Goal: Task Accomplishment & Management: Complete application form

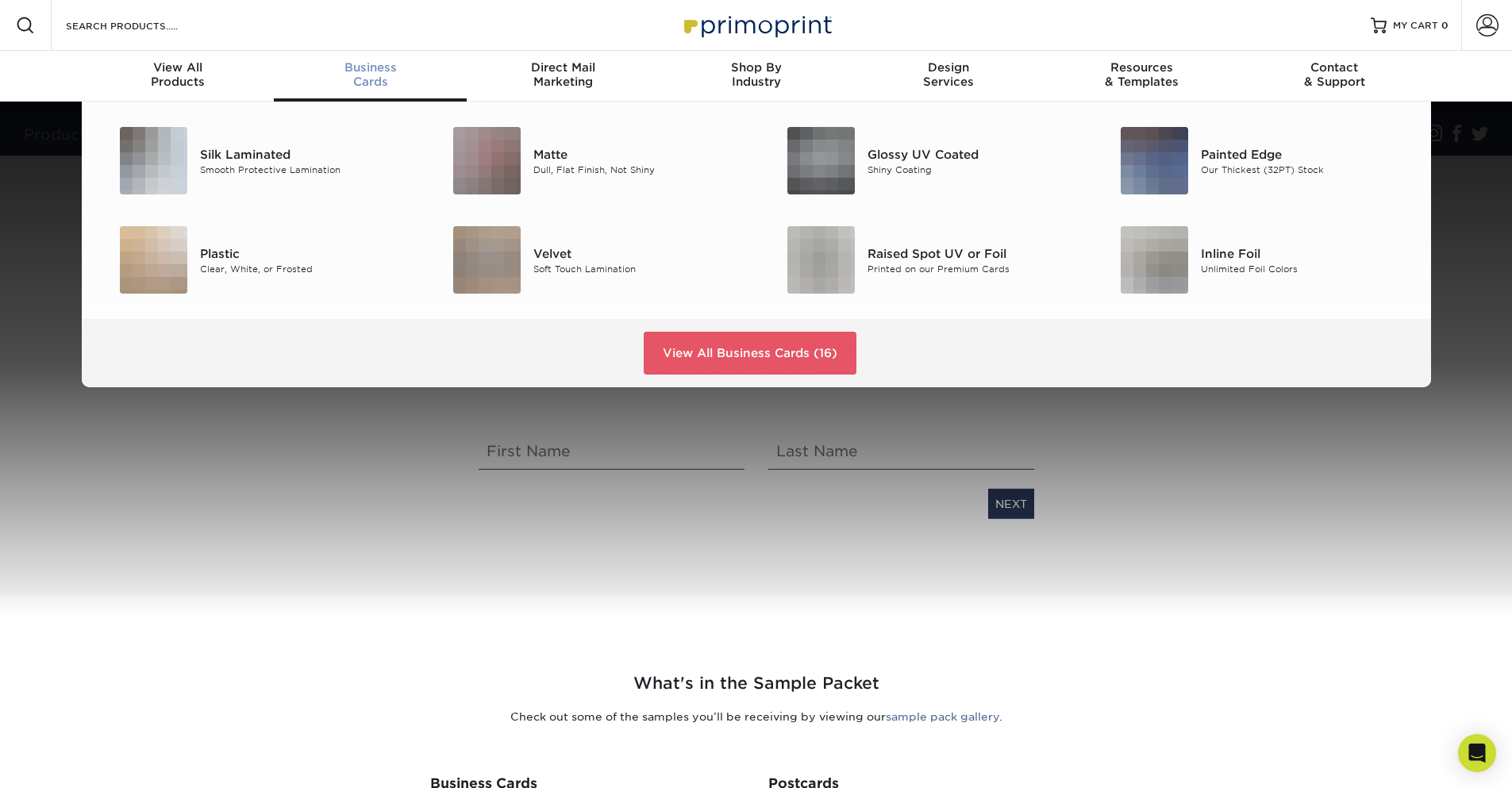
click at [378, 84] on div "Business Cards" at bounding box center [370, 75] width 193 height 29
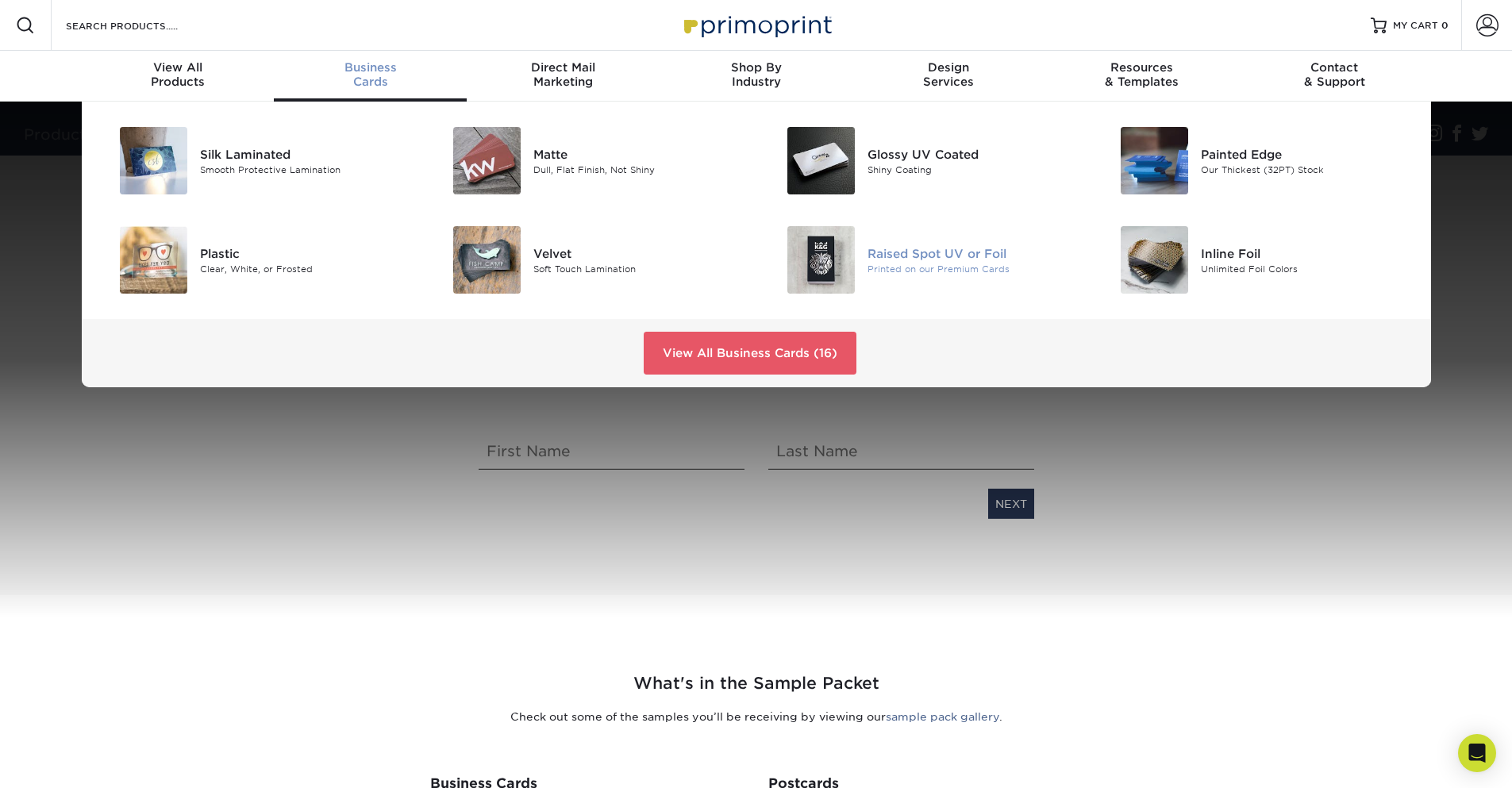
click at [935, 255] on div "Raised Spot UV or Foil" at bounding box center [972, 253] width 210 height 17
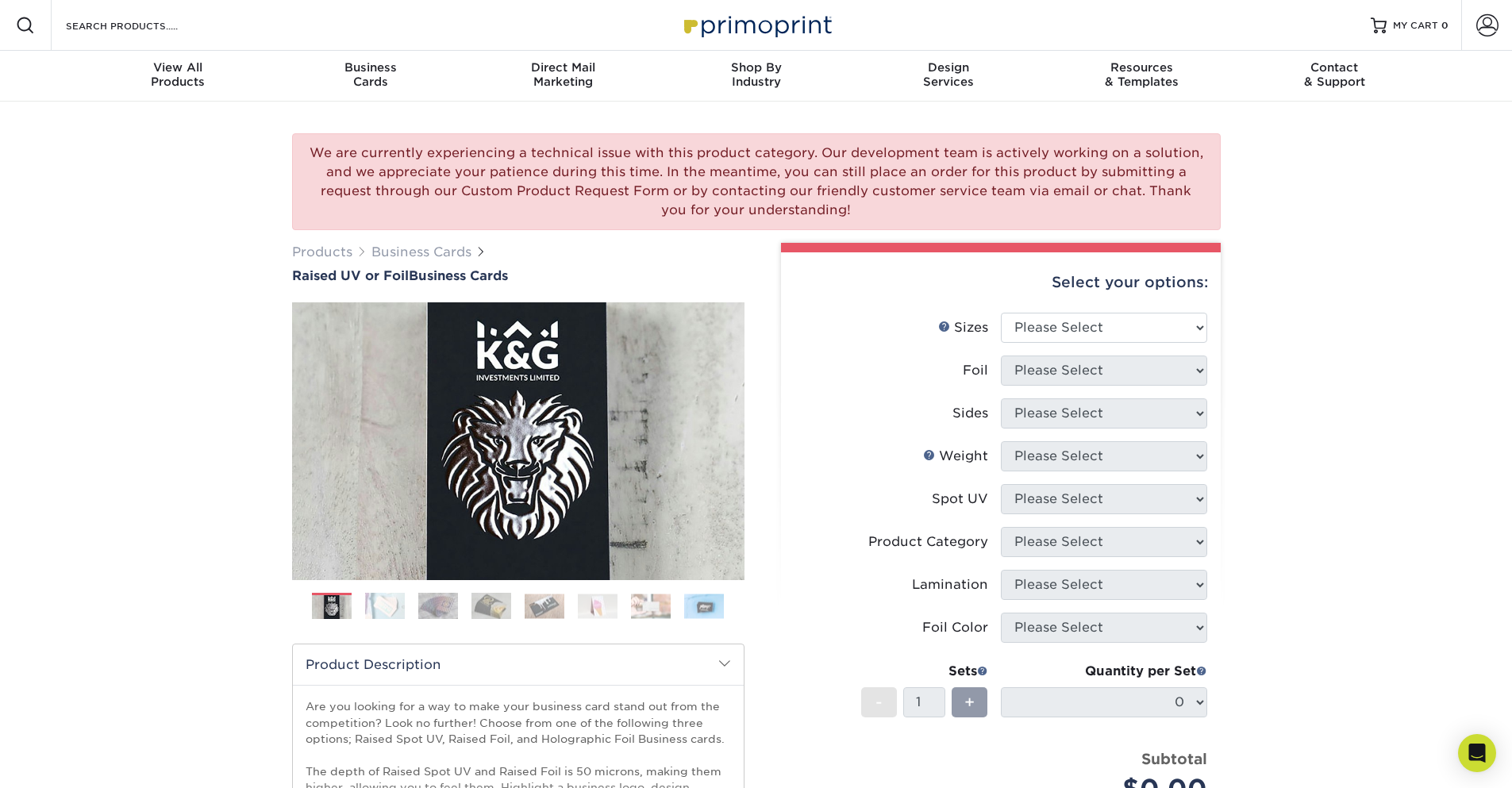
click at [1406, 534] on div "We are currently experiencing a technical issue with this product category. Our…" at bounding box center [756, 580] width 1512 height 957
select select "2.00x3.50"
click at [1001, 313] on select "Please Select 2" x 3.5" - Standard" at bounding box center [1104, 327] width 206 height 30
select select "1"
click at [1001, 355] on select "Please Select No Yes" at bounding box center [1104, 370] width 206 height 30
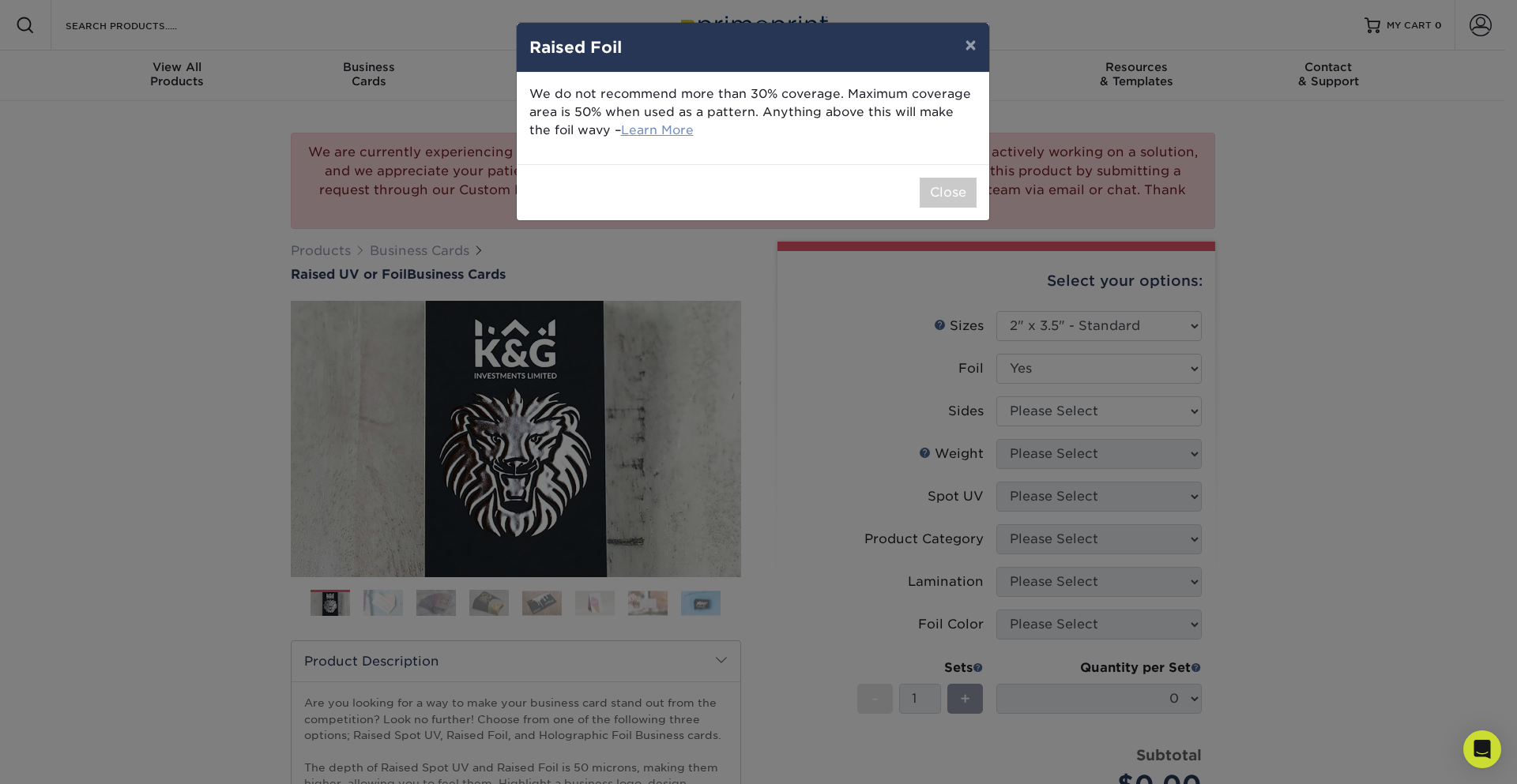
click at [634, 127] on link "Learn More" at bounding box center [657, 130] width 73 height 15
click at [948, 190] on button "Close" at bounding box center [949, 192] width 57 height 30
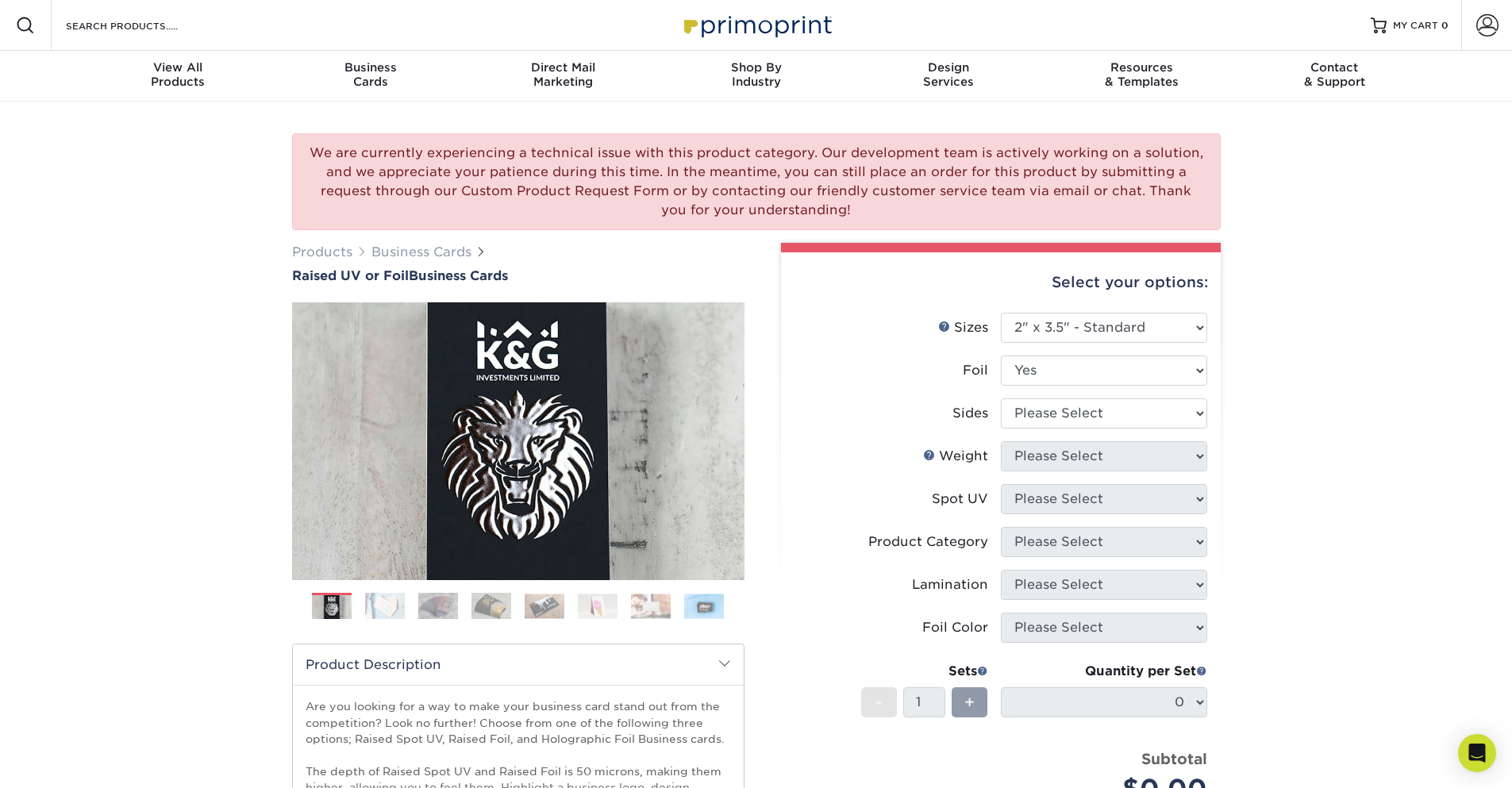
click at [438, 600] on img at bounding box center [438, 606] width 39 height 28
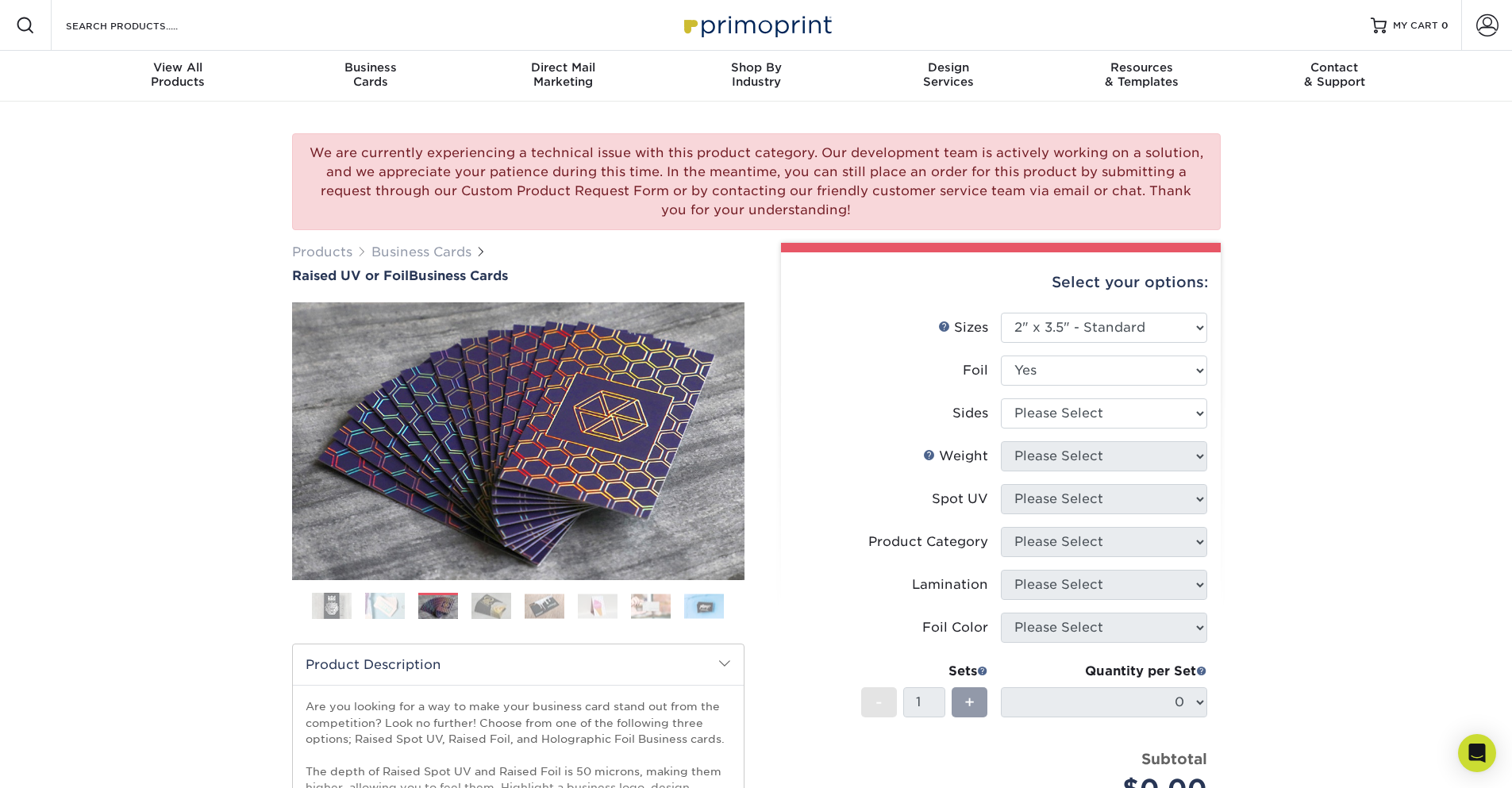
click at [395, 603] on img at bounding box center [384, 606] width 39 height 28
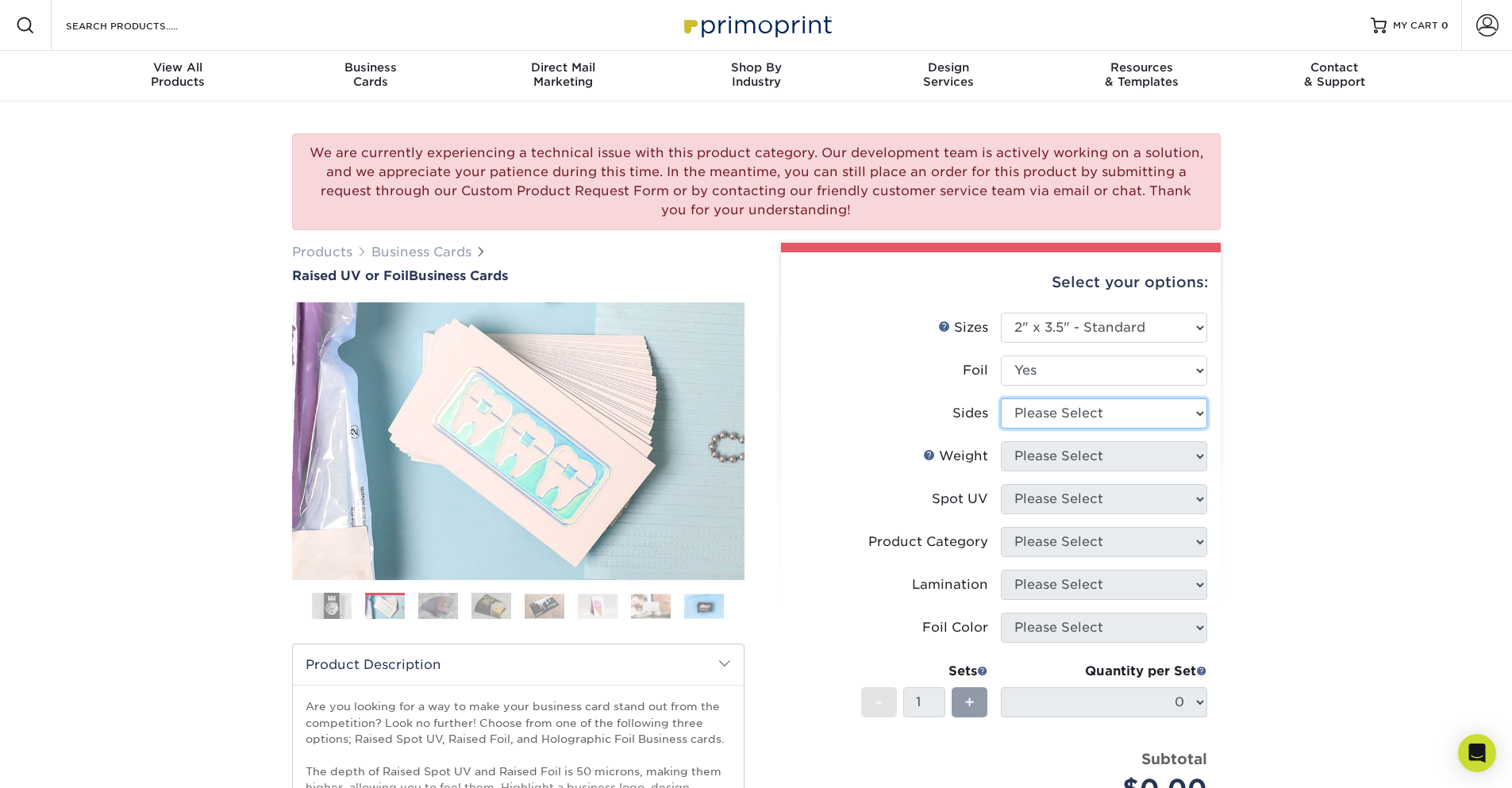
select select "34527644-b4fd-4ffb-9092-1318eefcd9d9"
click at [1001, 398] on select "Please Select Print Both Sides - Foil Both Sides Print Both Sides - Foil Front …" at bounding box center [1104, 413] width 206 height 30
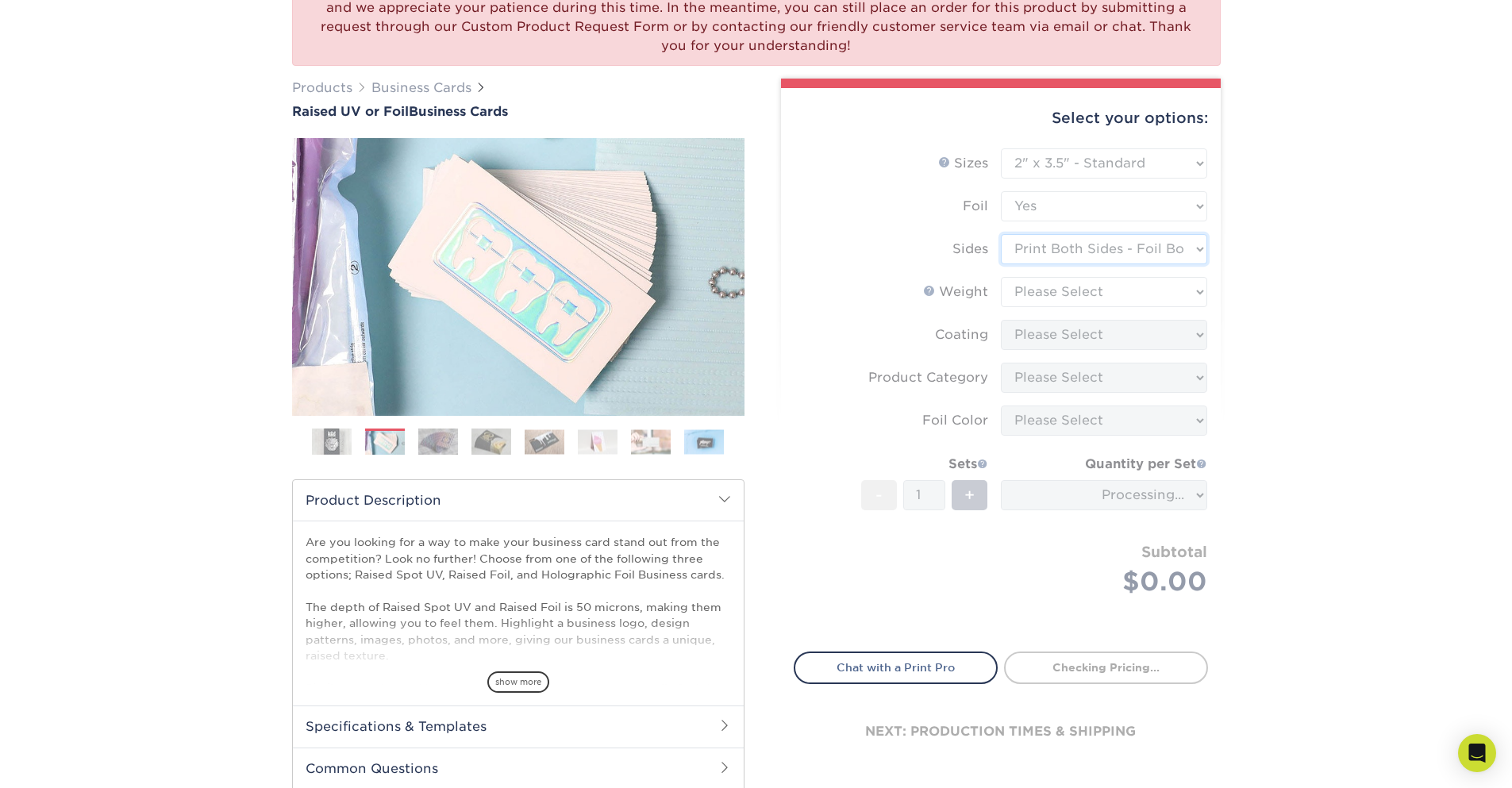
scroll to position [190, 0]
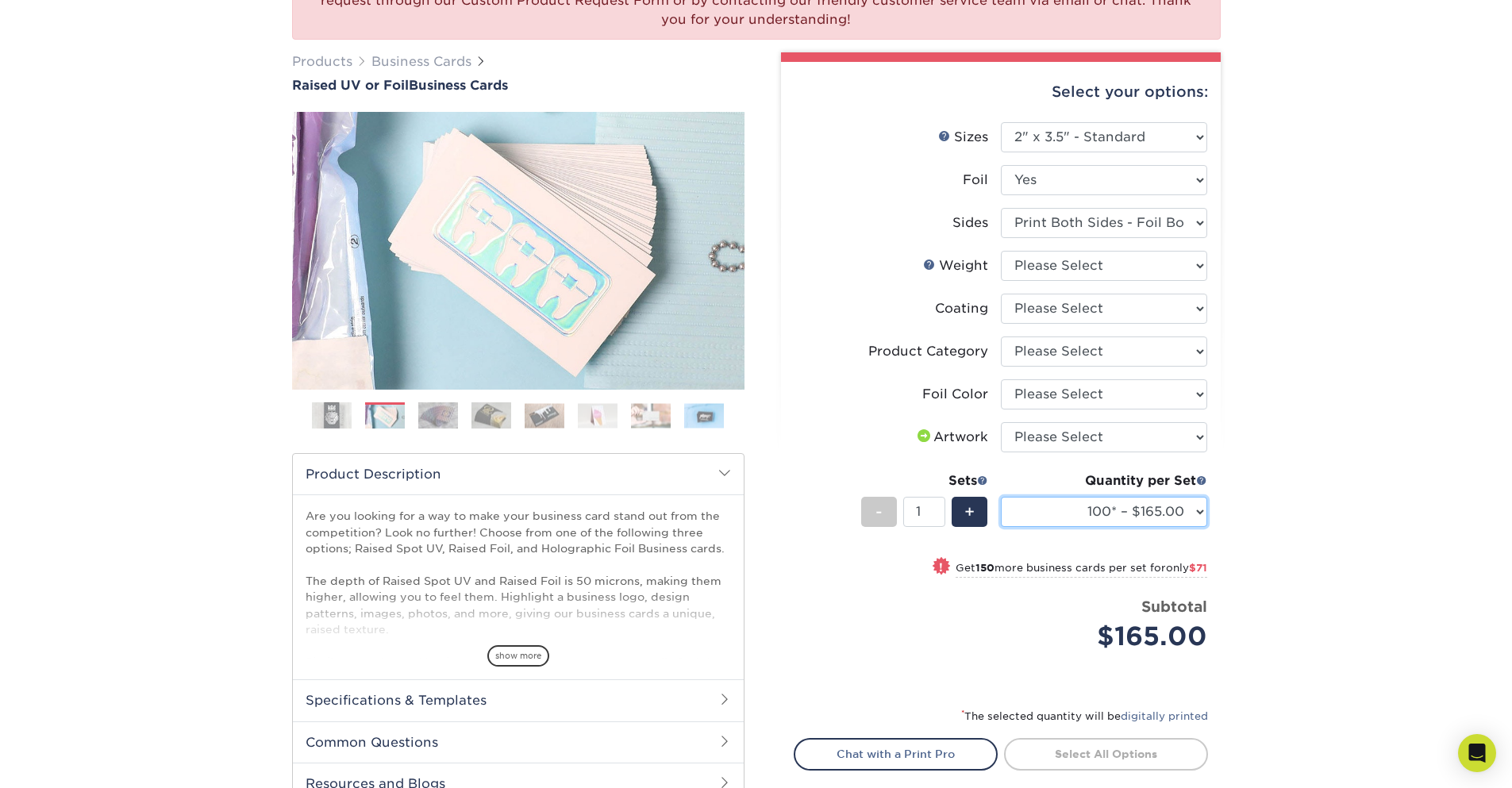
click at [1159, 516] on select "100* – $165.00 250* – $236.00 500* – $319.00" at bounding box center [1104, 512] width 206 height 30
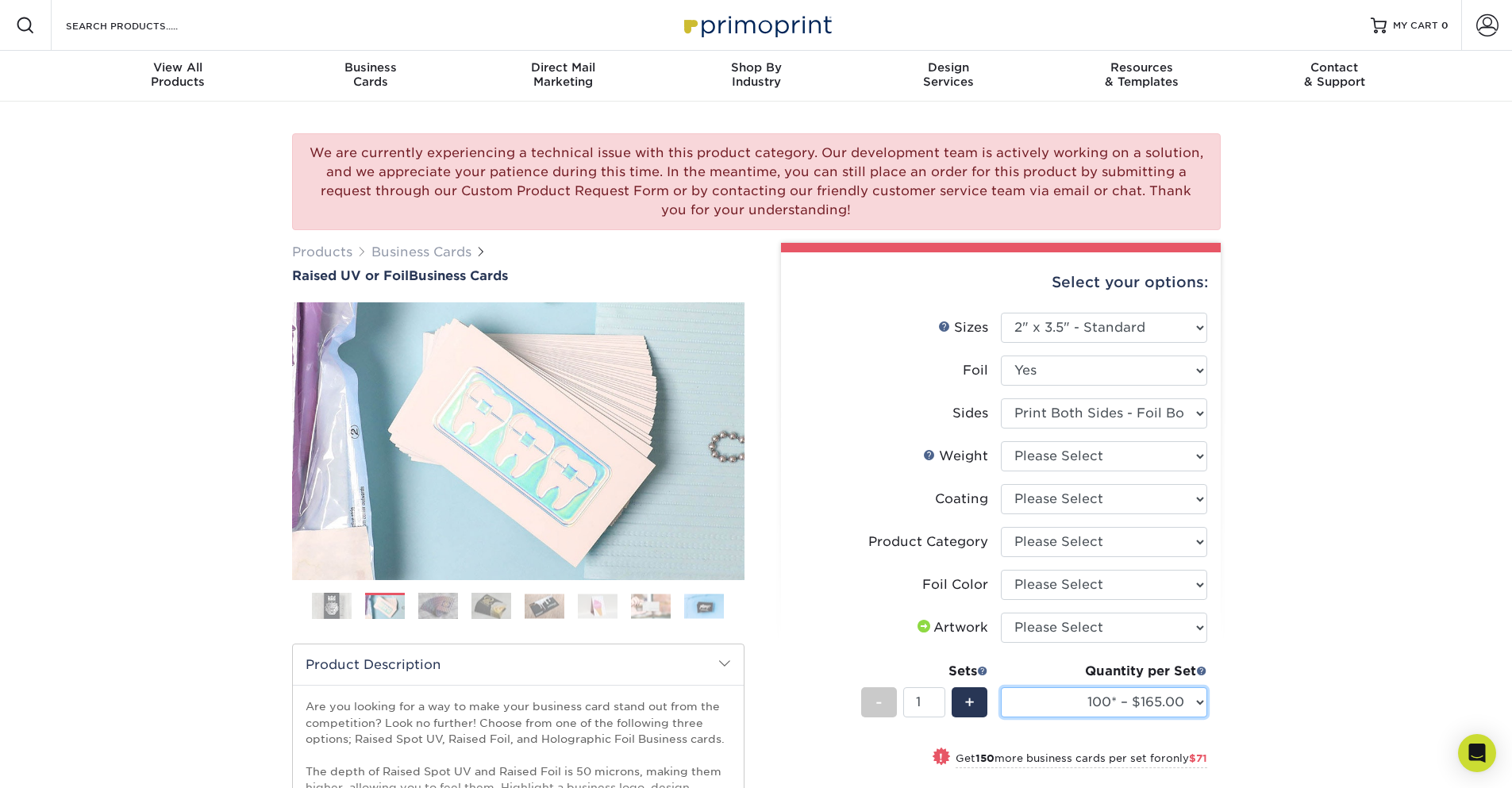
scroll to position [286, 0]
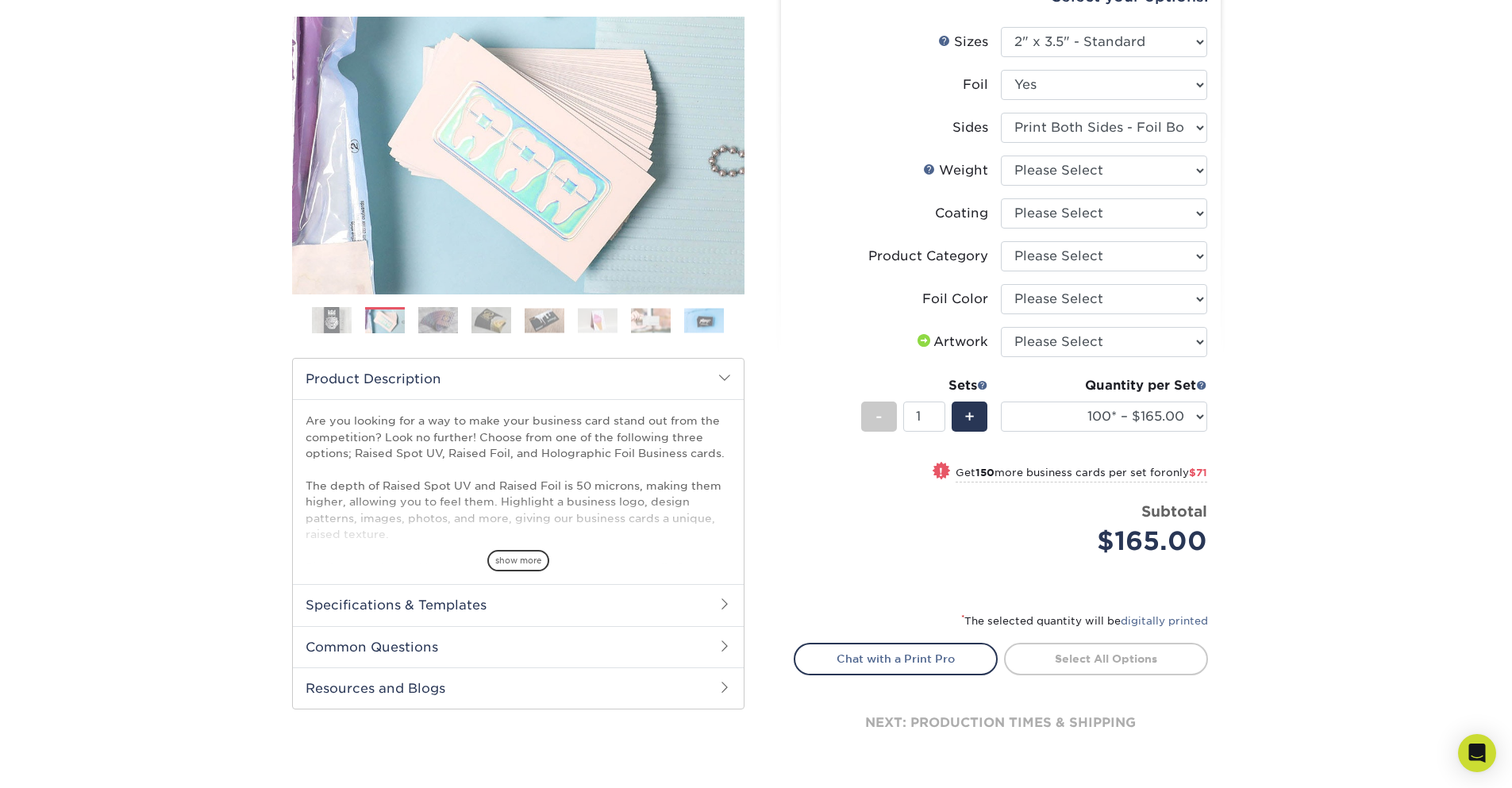
click at [427, 333] on img at bounding box center [438, 320] width 39 height 28
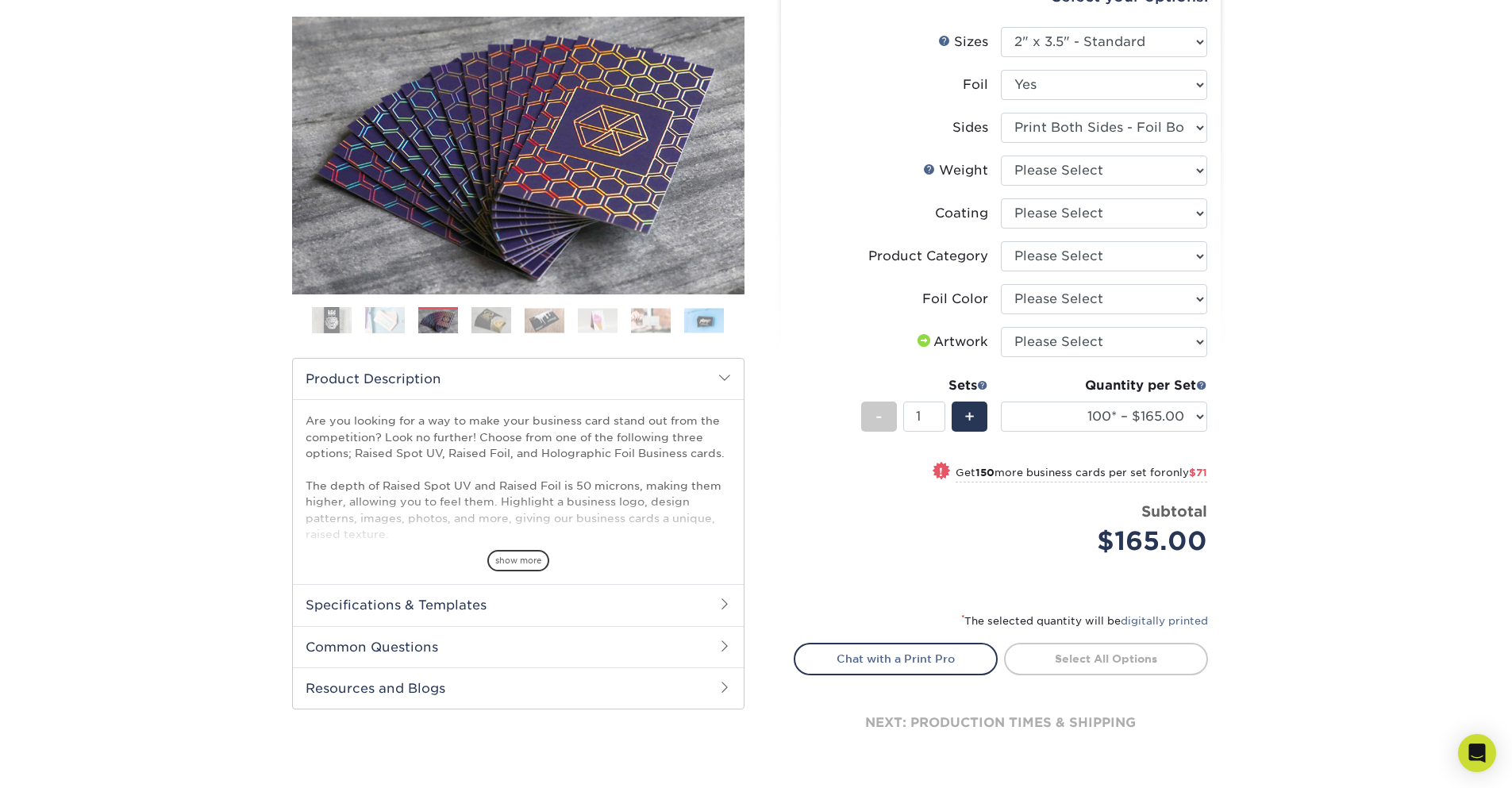
click at [466, 333] on ol at bounding box center [517, 326] width 452 height 38
click at [475, 331] on img at bounding box center [491, 320] width 39 height 28
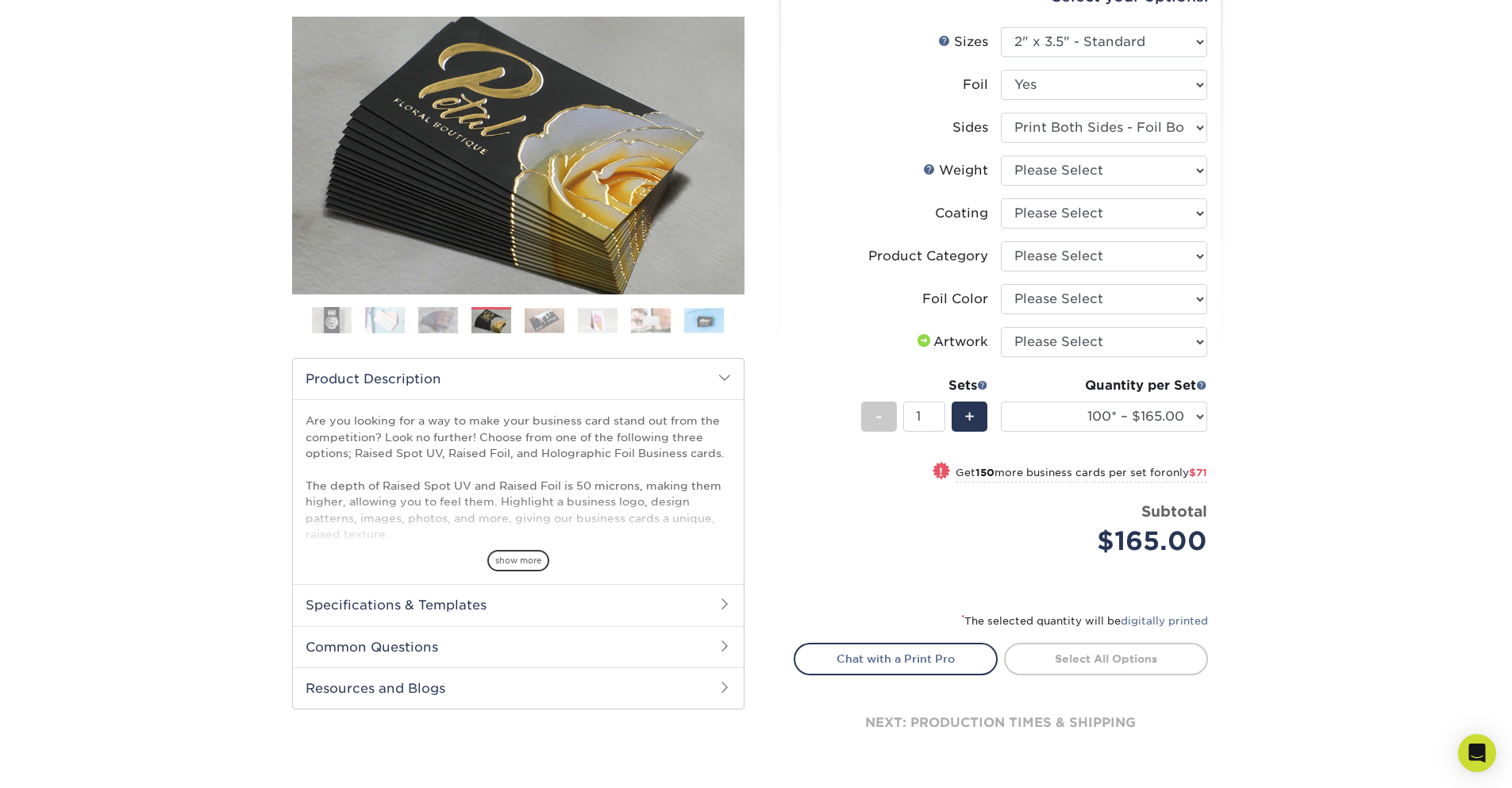
click at [548, 329] on img at bounding box center [544, 321] width 39 height 25
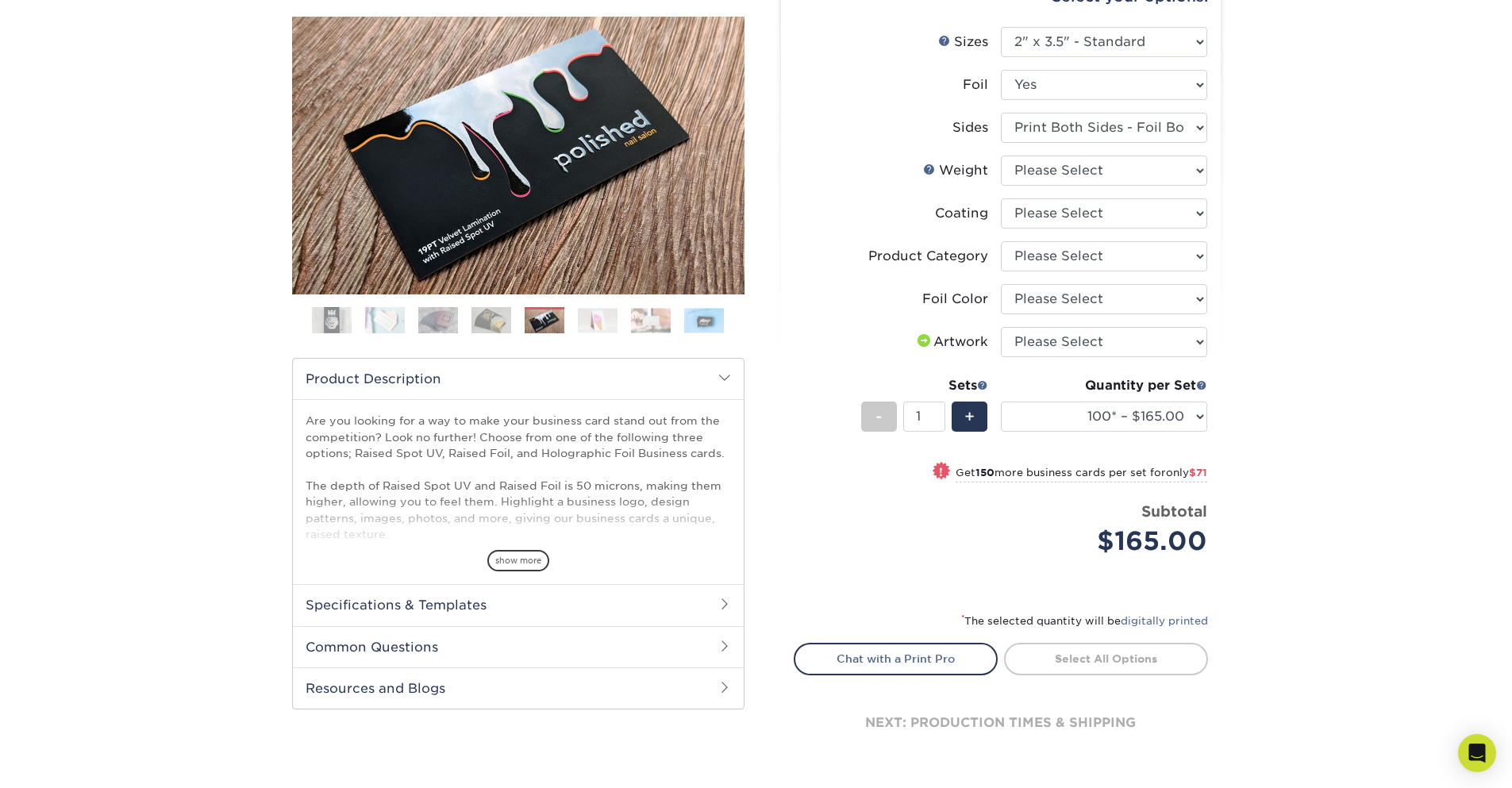
click at [597, 323] on img at bounding box center [597, 321] width 39 height 25
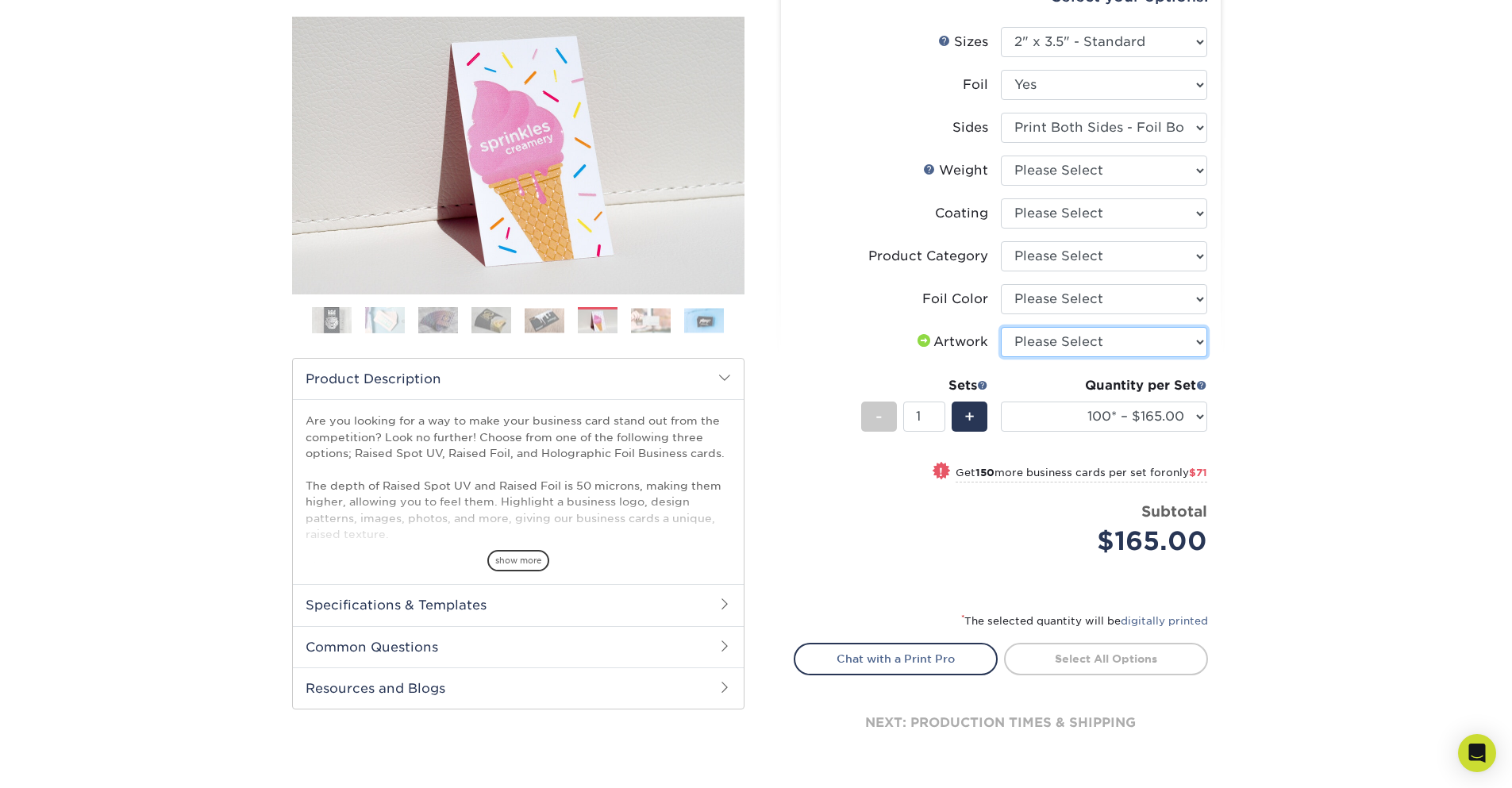
select select "upload"
click at [1001, 327] on select "Please Select I will upload files I need a design - $100" at bounding box center [1104, 342] width 206 height 30
select select "070be916-f238-4bbb-84b5-b64a15a64c9f"
click at [1001, 284] on select "Please Select Silver Foil Gold Foil Holographic Foil" at bounding box center [1104, 298] width 206 height 30
click at [1383, 339] on div "We are currently experiencing a technical issue with this product category. Our…" at bounding box center [756, 322] width 1512 height 1012
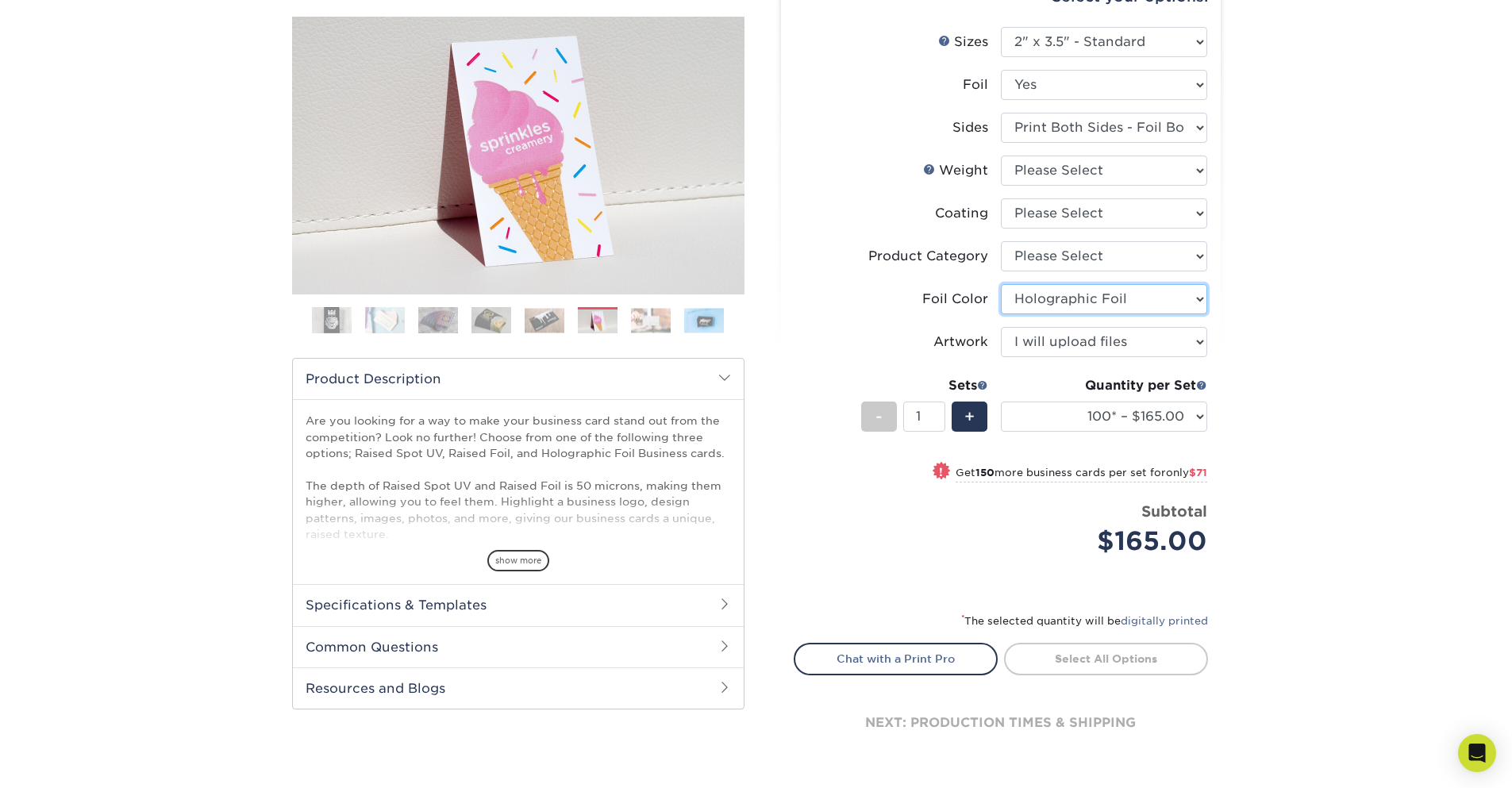
click at [1033, 298] on select "Please Select Silver Foil Gold Foil Holographic Foil" at bounding box center [1104, 298] width 206 height 30
click at [1069, 254] on select "Please Select Business Cards" at bounding box center [1104, 255] width 206 height 30
select select "3b5148f1-0588-4f88-a218-97bcfdce65c1"
click at [1001, 241] on select "Please Select Business Cards" at bounding box center [1104, 255] width 206 height 30
click at [1453, 393] on div "We are currently experiencing a technical issue with this product category. Our…" at bounding box center [756, 322] width 1512 height 1012
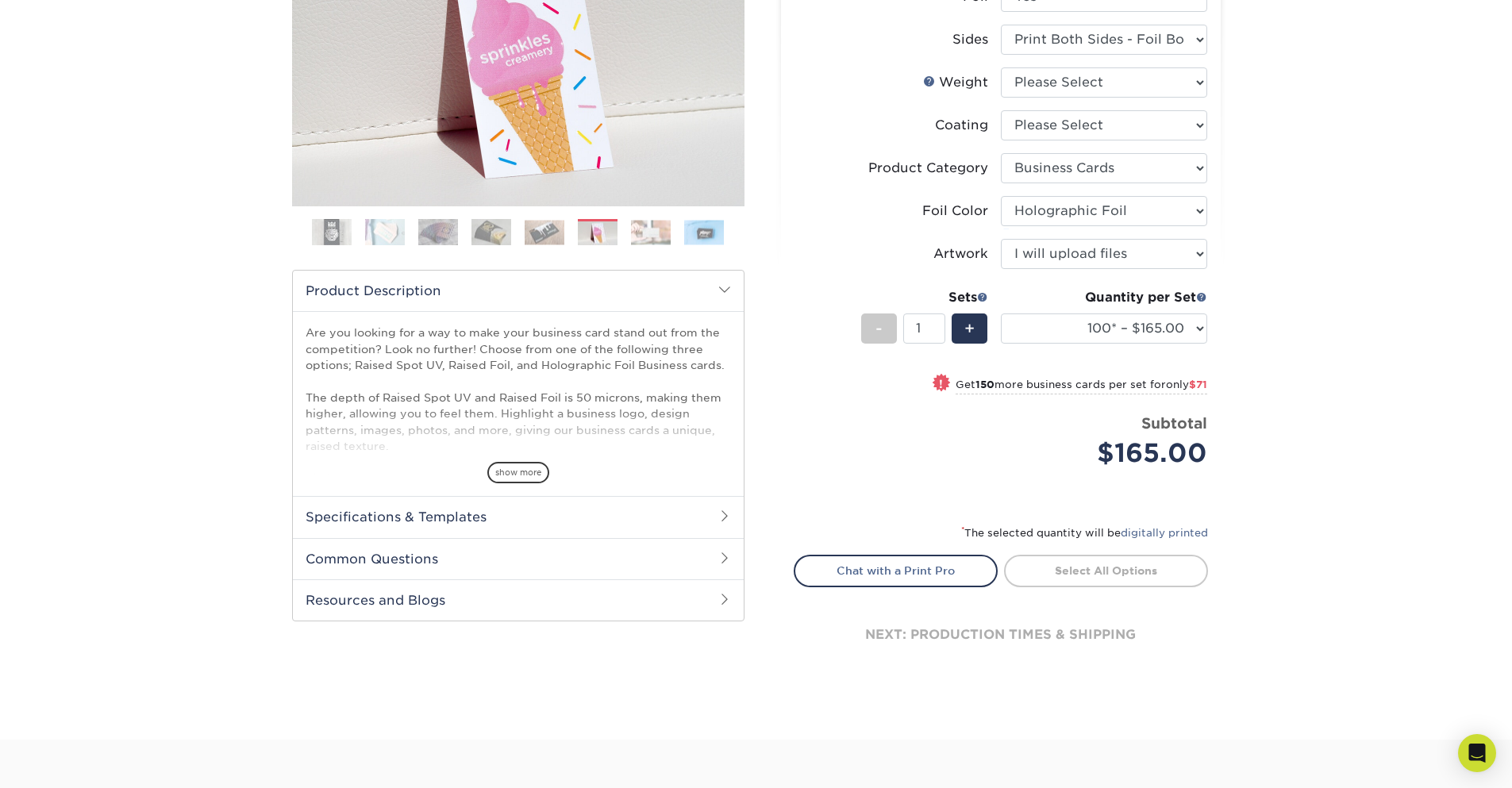
scroll to position [381, 0]
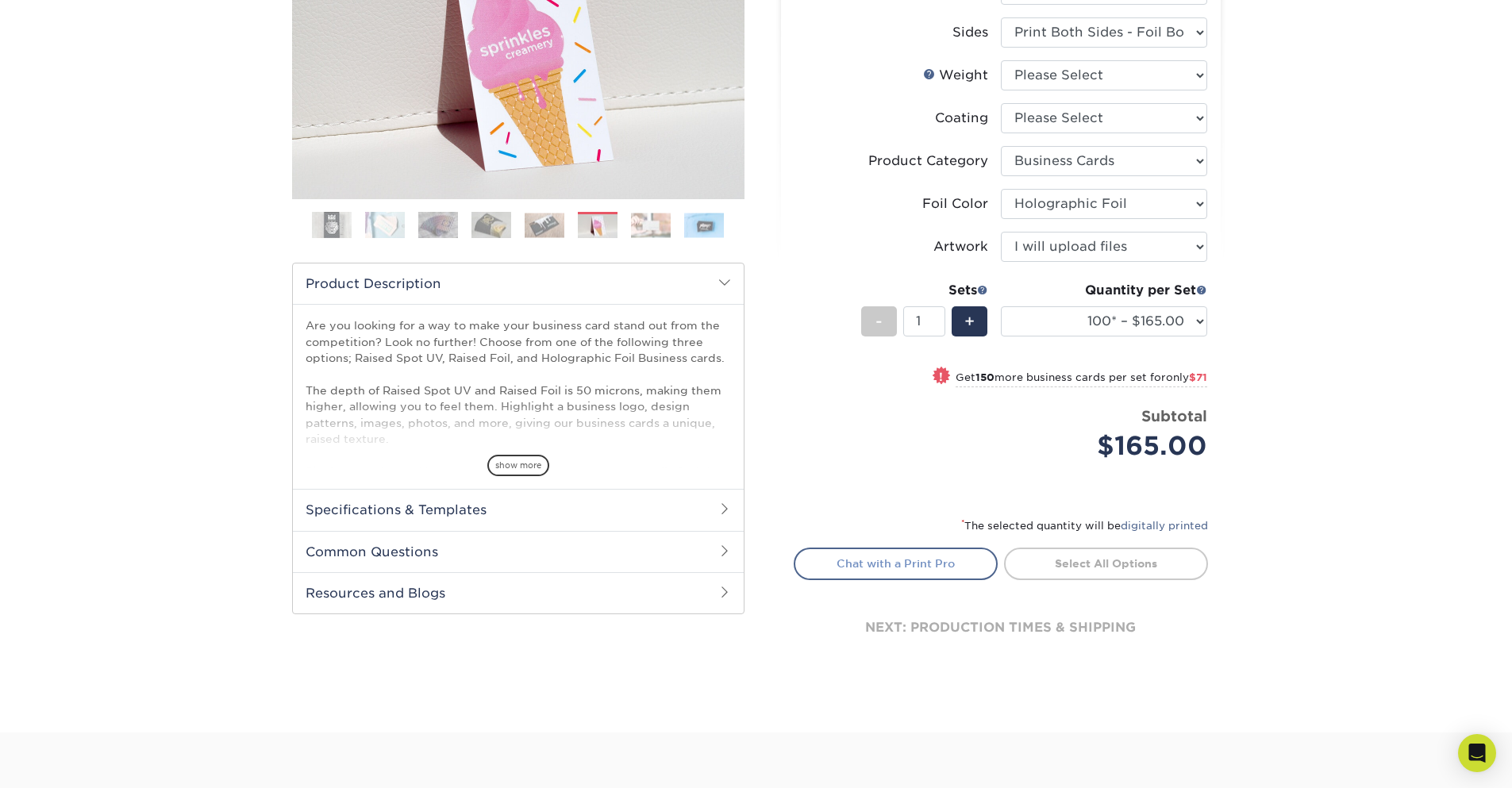
click at [852, 566] on link "Chat with a Print Pro" at bounding box center [896, 563] width 204 height 32
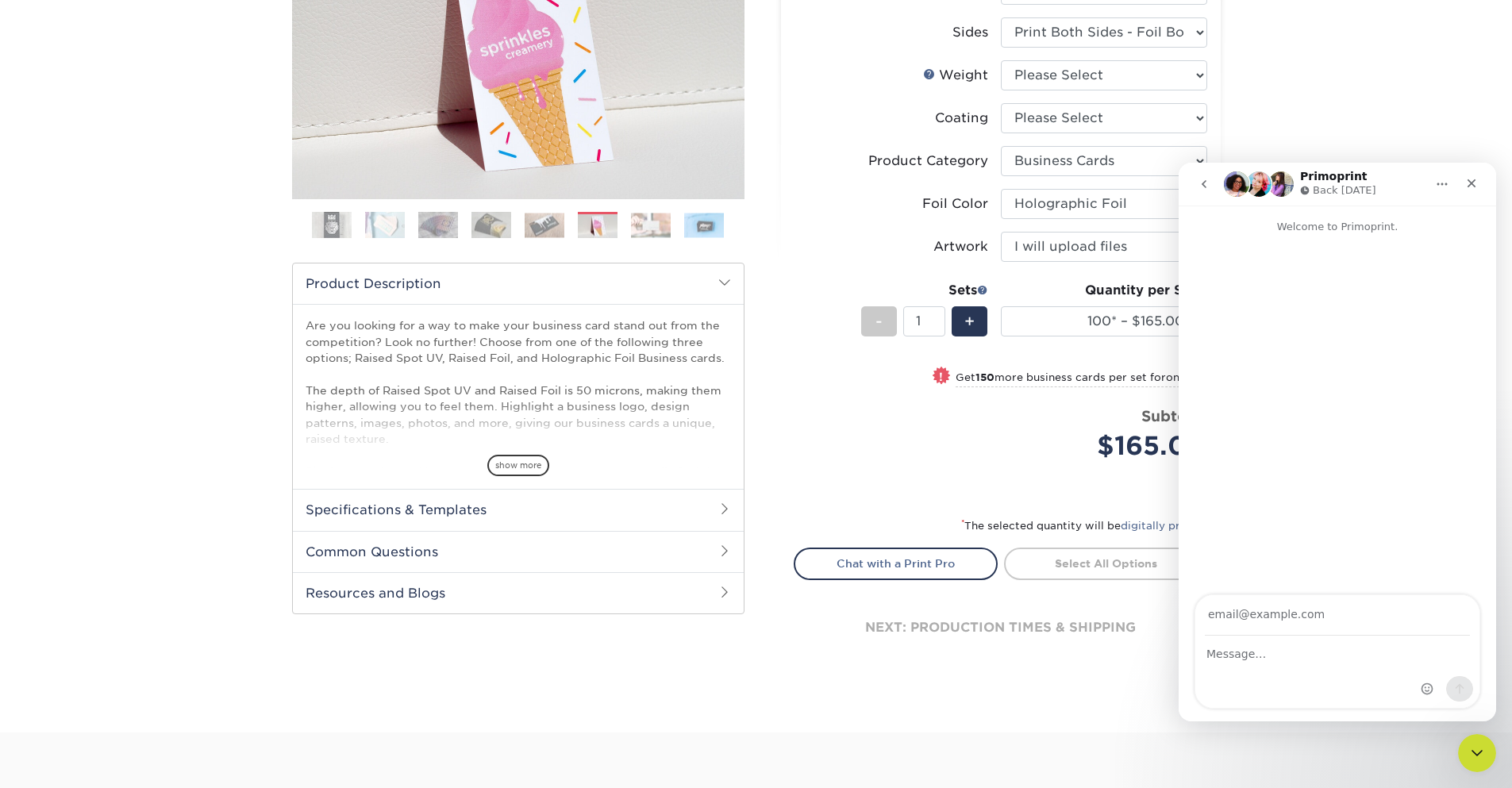
scroll to position [0, 0]
click at [1263, 622] on input "Your email" at bounding box center [1337, 615] width 265 height 40
type input "gavinschelske@yahoo.com"
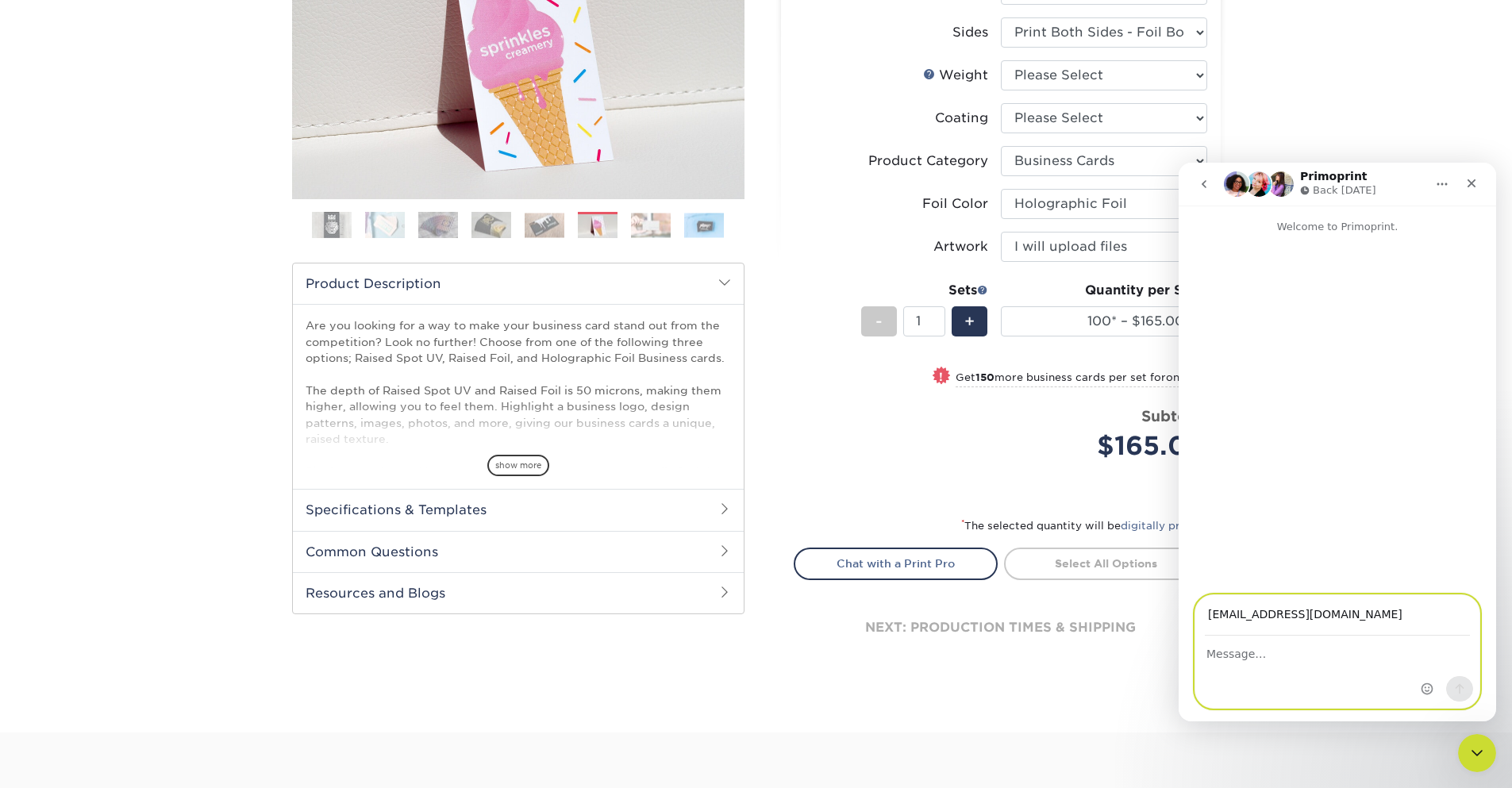
click at [1264, 647] on textarea "Message…" at bounding box center [1337, 650] width 284 height 27
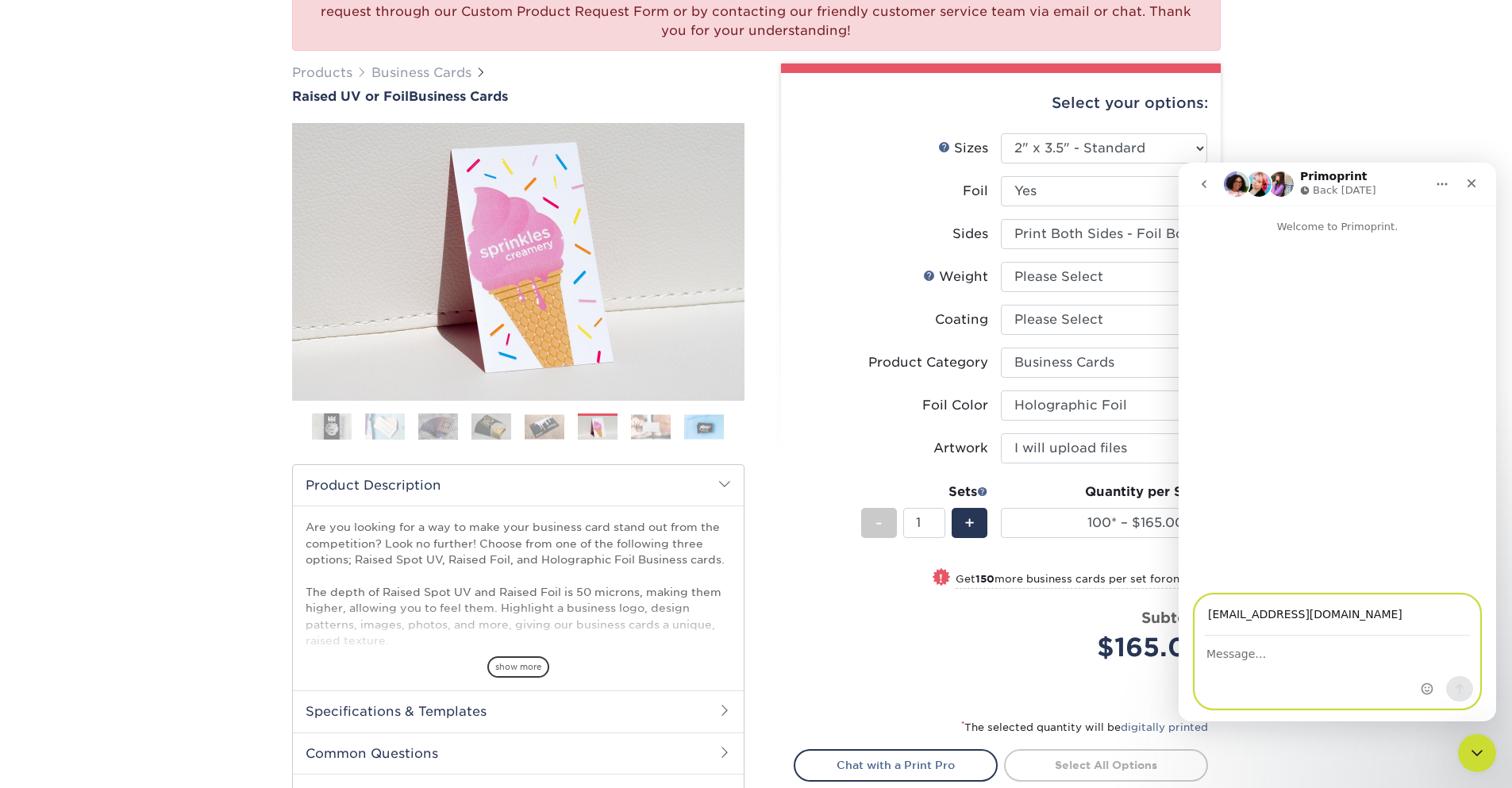
scroll to position [190, 0]
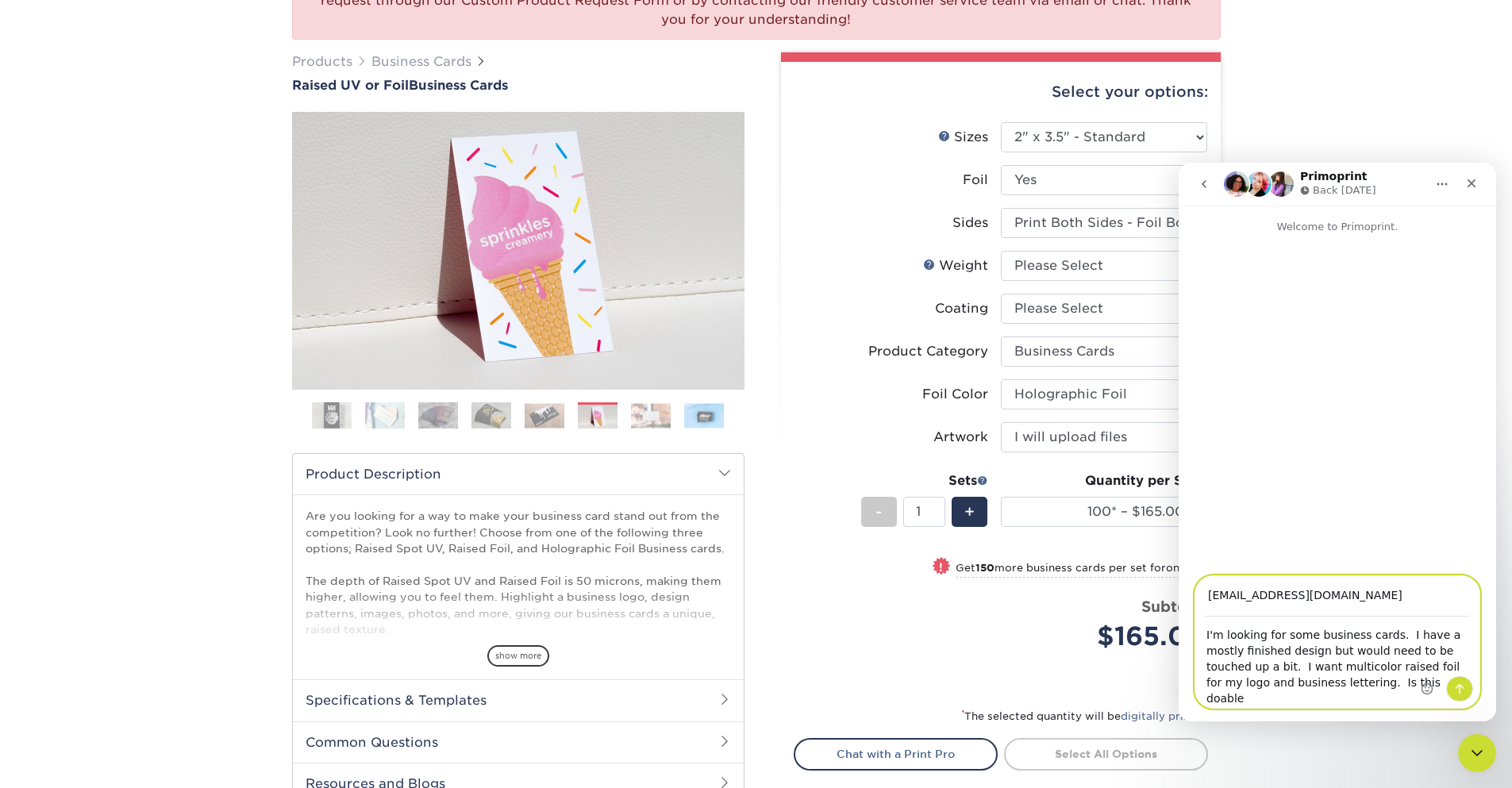
type textarea "I'm looking for some business cards. I have a mostly finished design but would …"
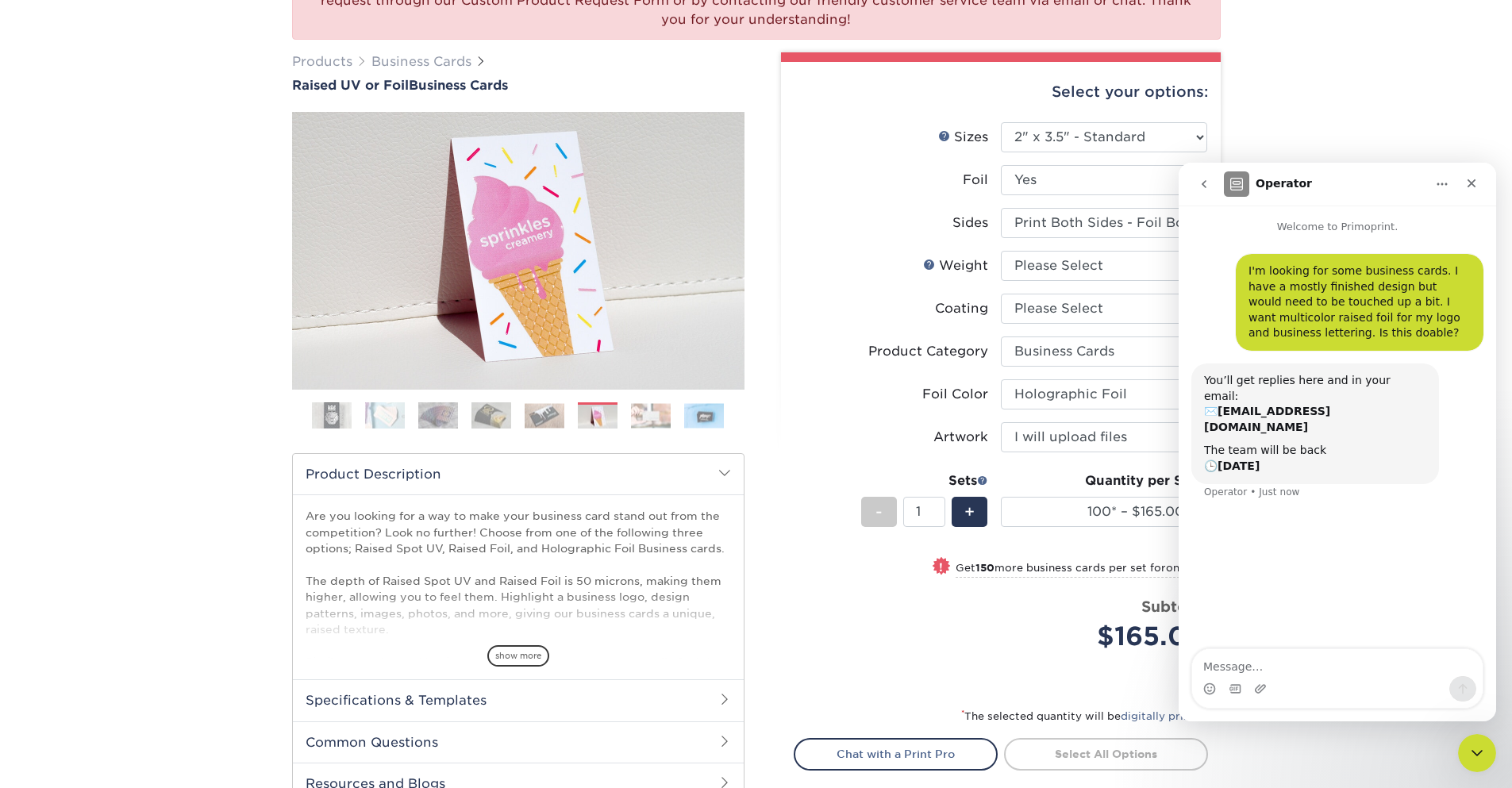
click at [465, 401] on div "Previous" at bounding box center [517, 276] width 452 height 328
click at [379, 418] on img at bounding box center [384, 415] width 39 height 28
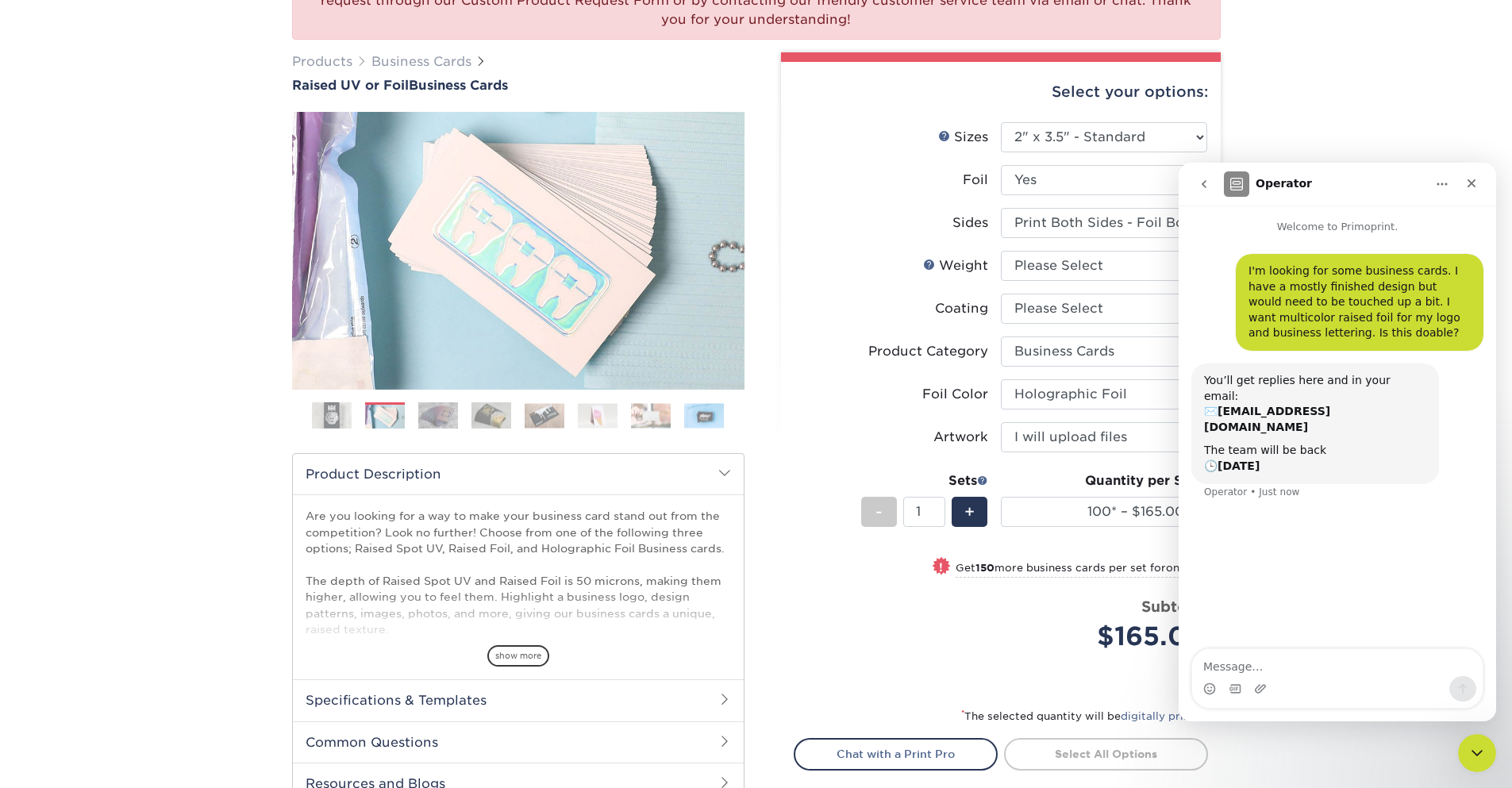
click at [465, 420] on ol at bounding box center [517, 421] width 452 height 38
click at [411, 420] on ol at bounding box center [517, 421] width 452 height 38
click at [442, 418] on img at bounding box center [438, 415] width 39 height 28
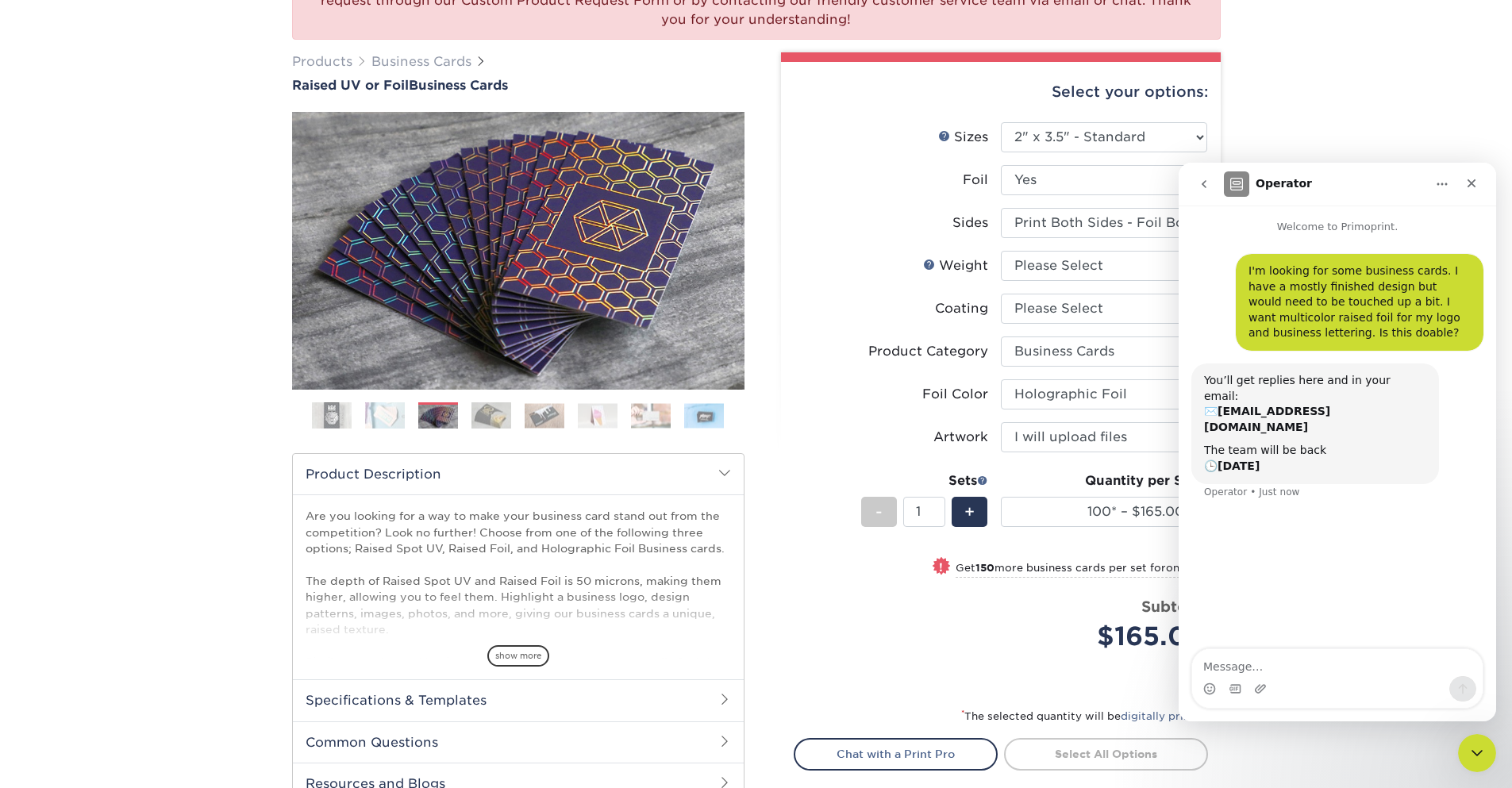
click at [478, 414] on img at bounding box center [491, 415] width 39 height 28
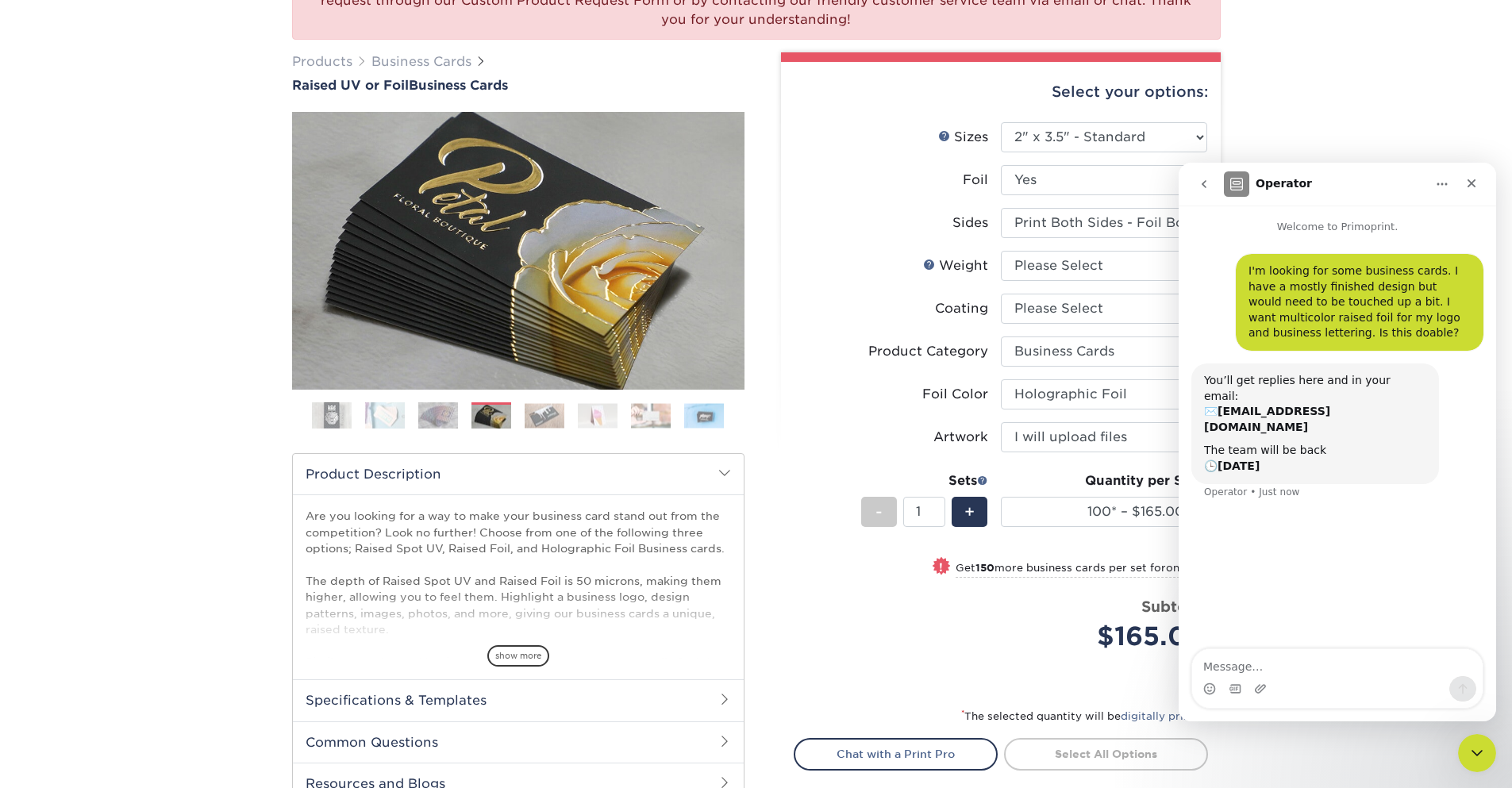
click at [545, 416] on img at bounding box center [544, 416] width 39 height 25
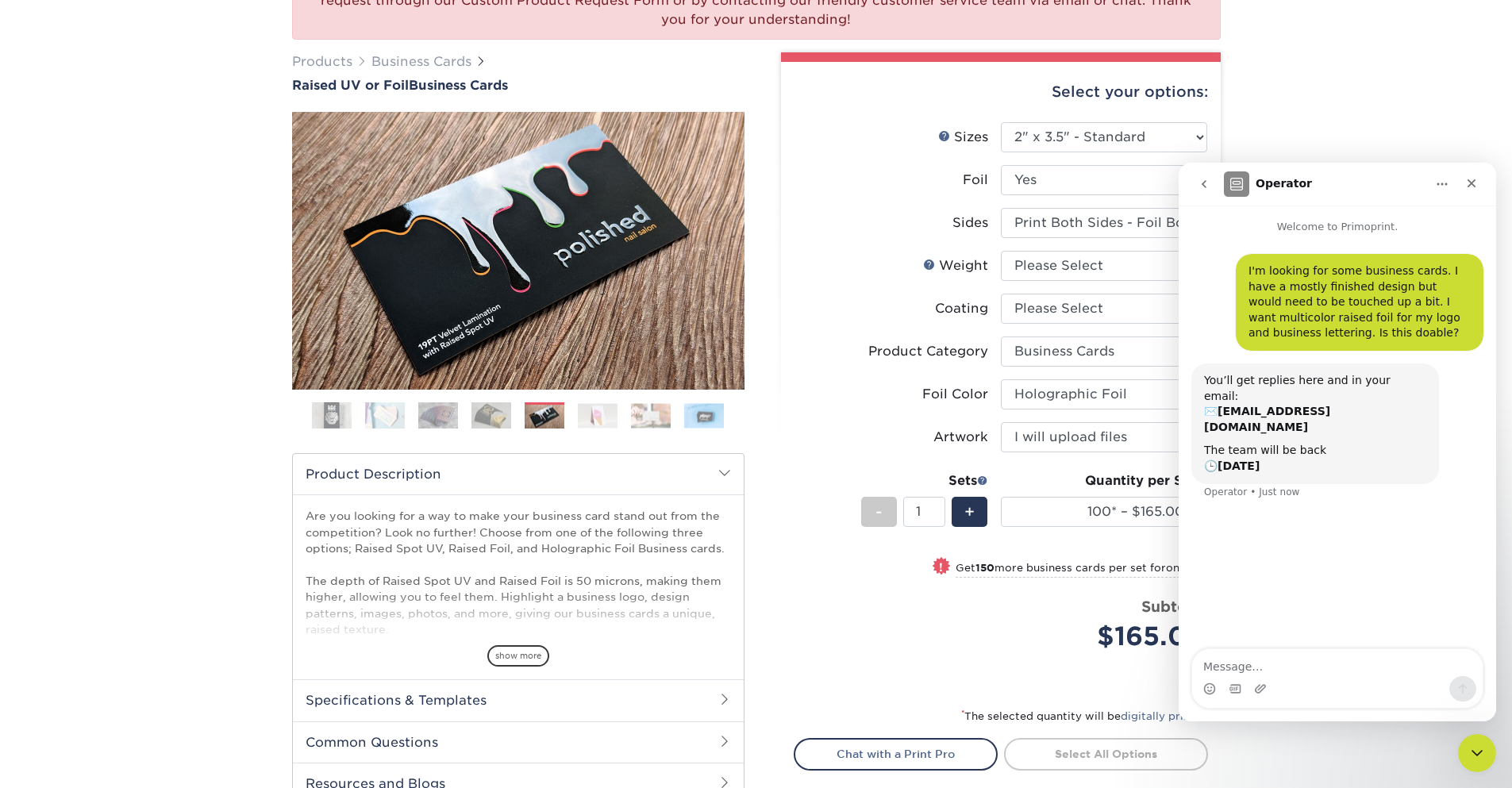
click at [601, 420] on img at bounding box center [597, 416] width 39 height 25
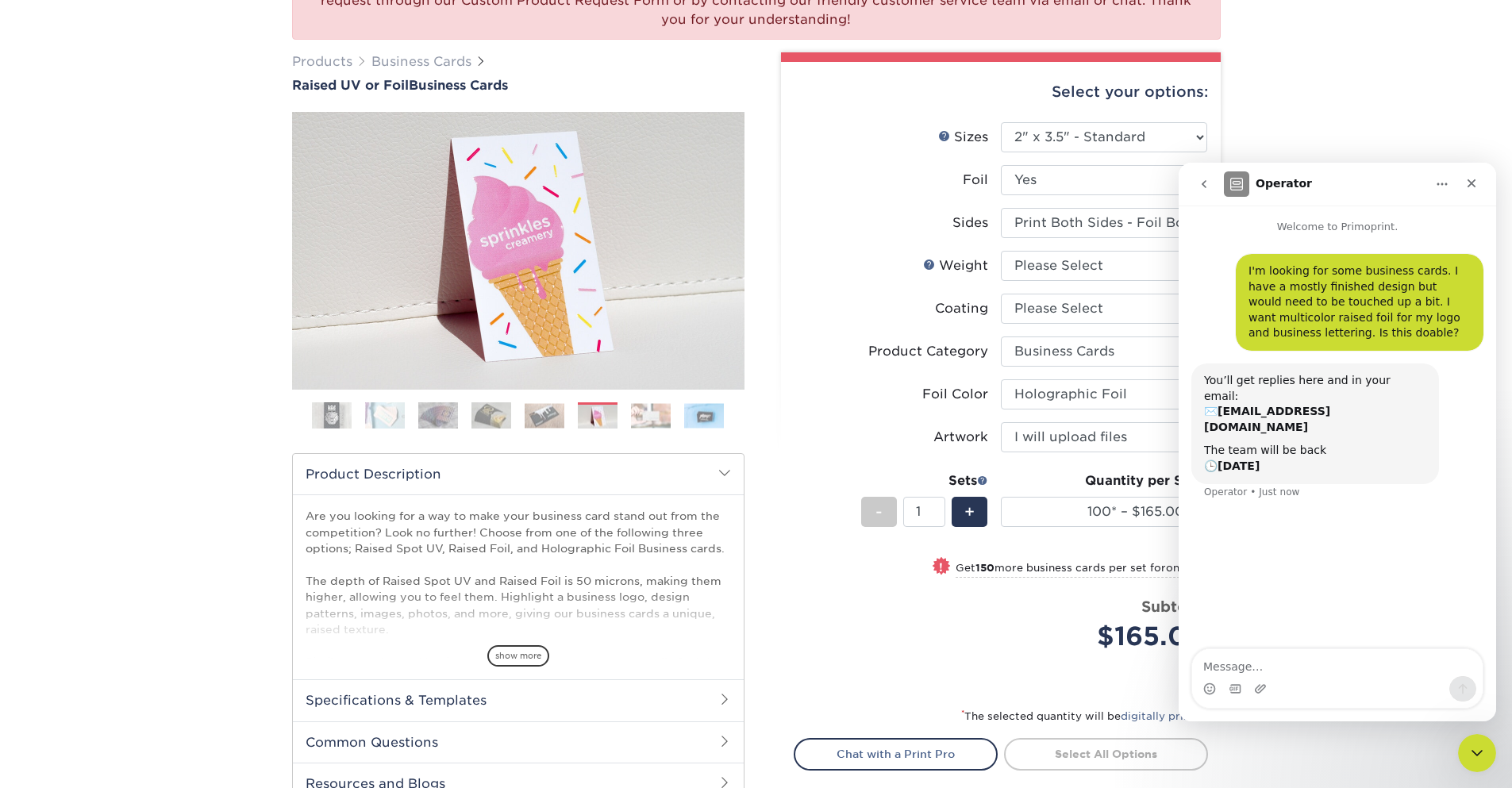
click at [645, 416] on img at bounding box center [650, 416] width 39 height 25
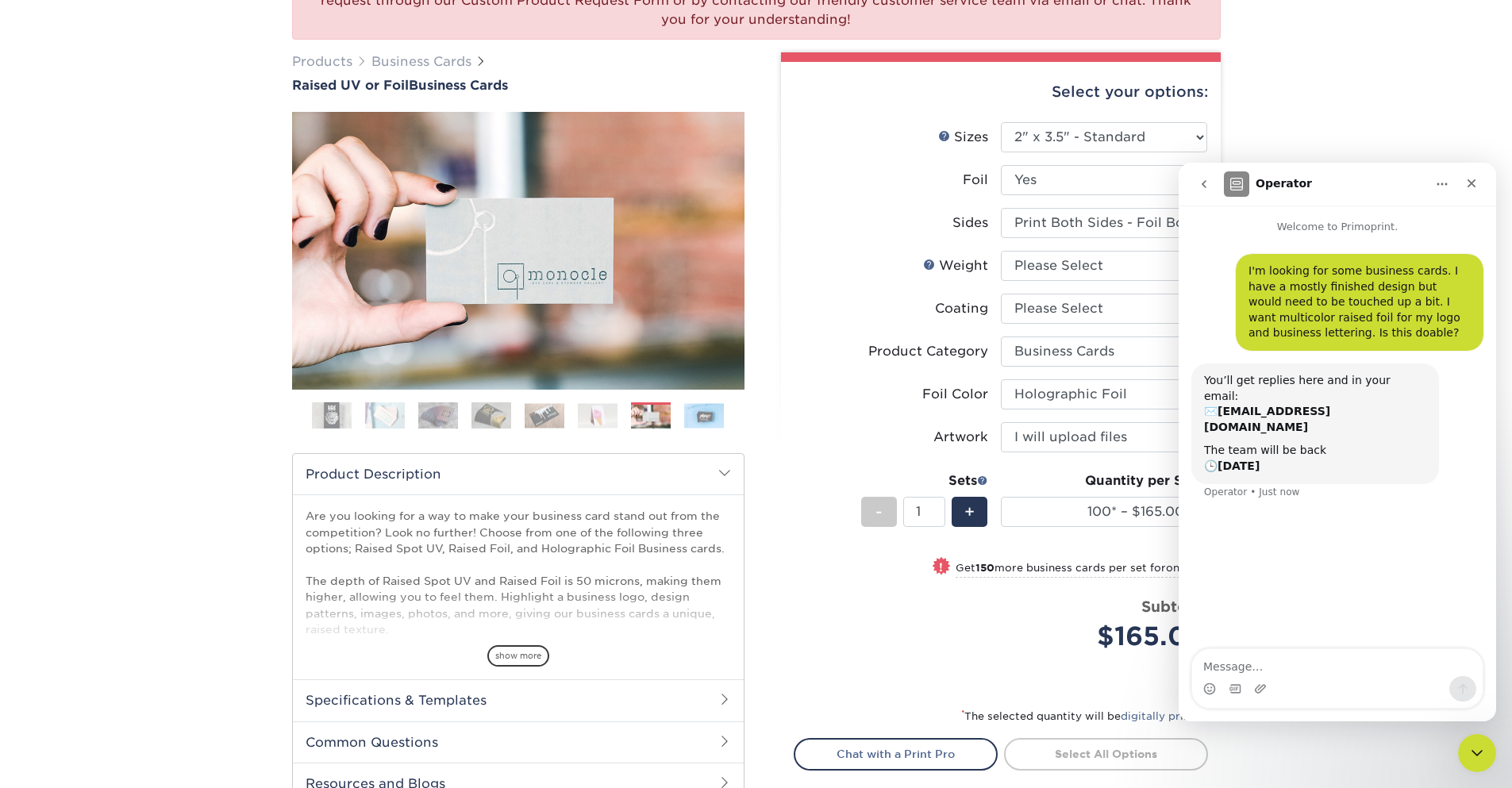
click at [685, 406] on img at bounding box center [704, 416] width 39 height 25
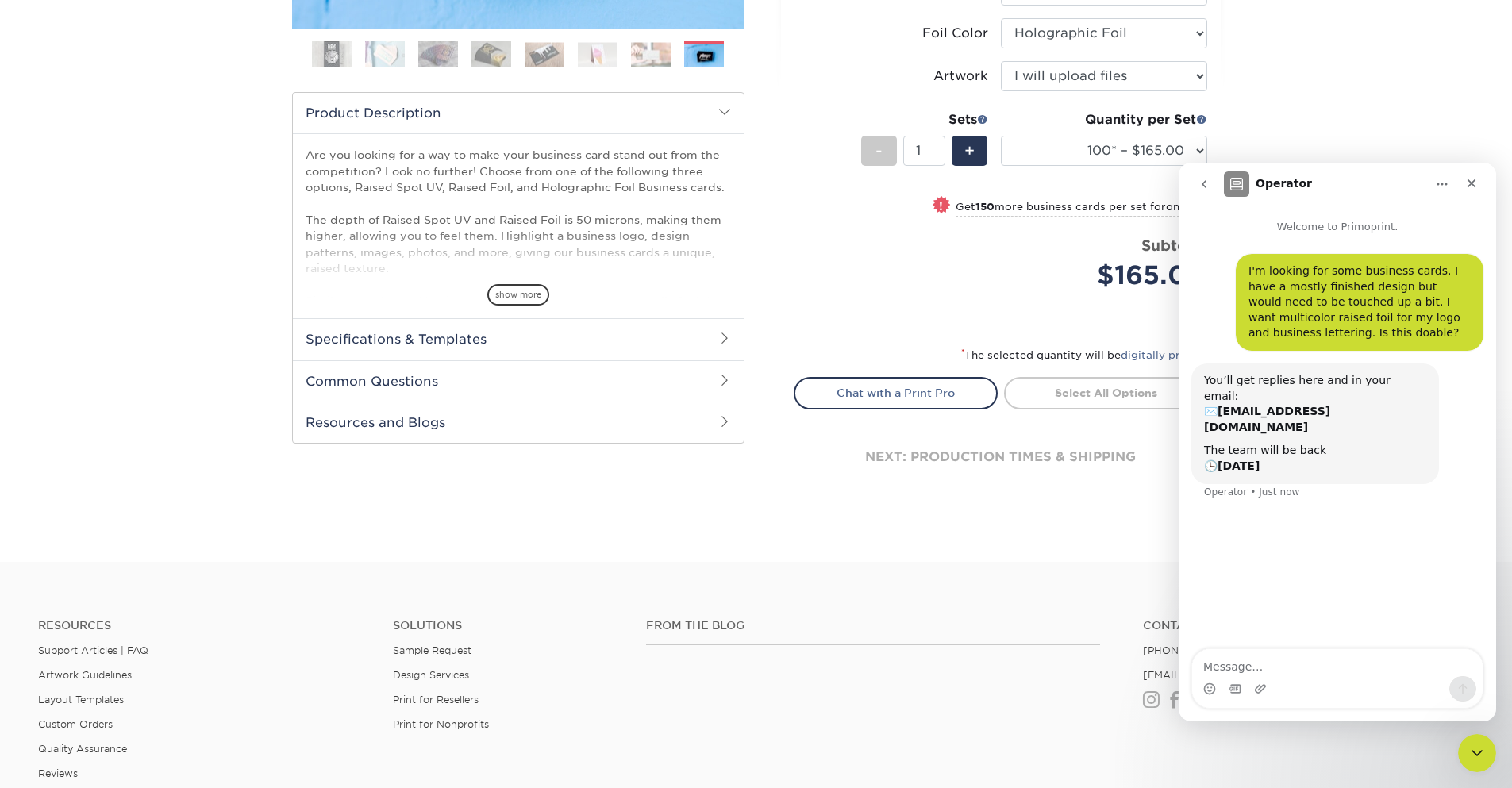
scroll to position [286, 0]
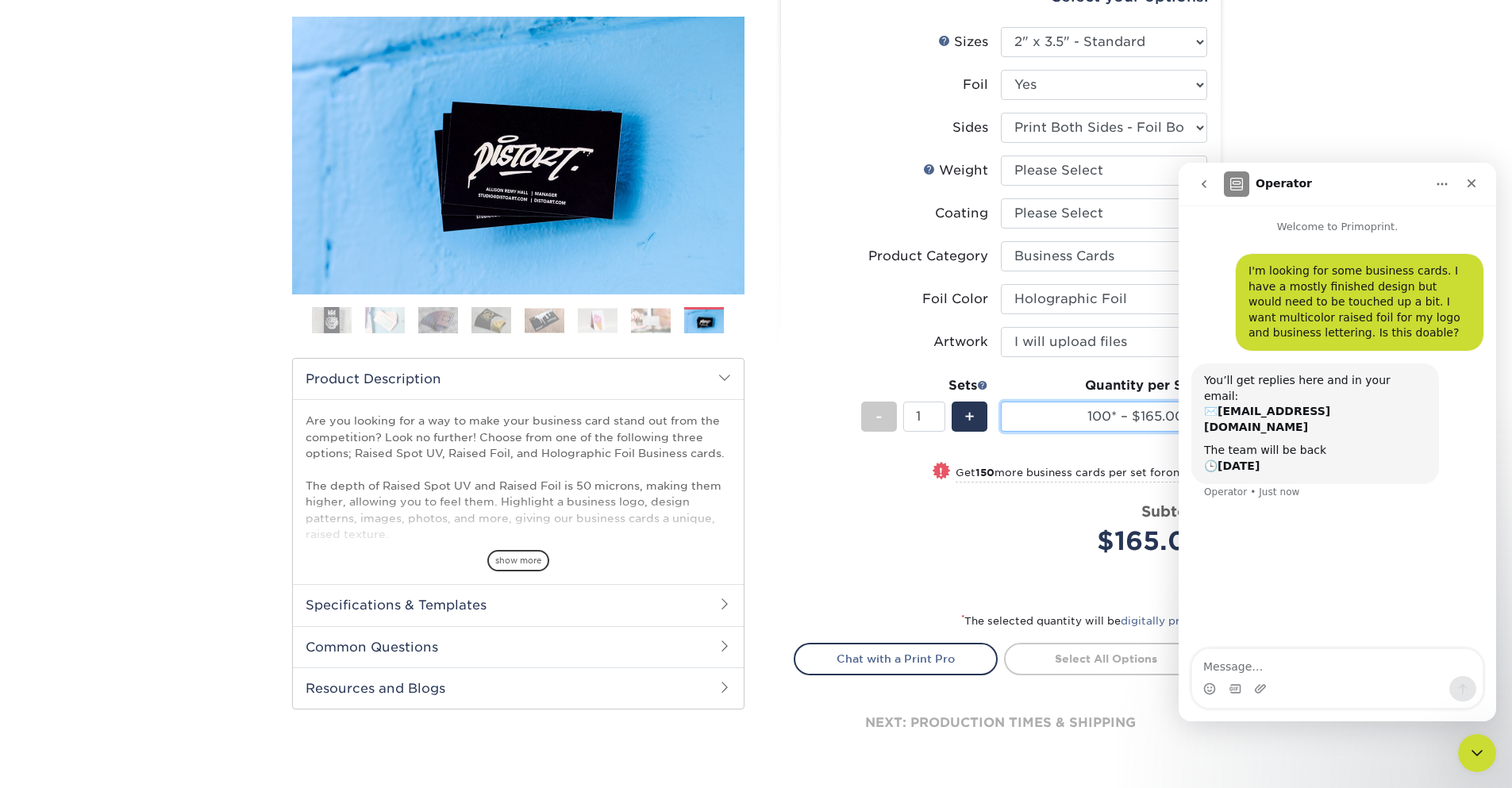
drag, startPoint x: 1102, startPoint y: 408, endPoint x: 857, endPoint y: 553, distance: 284.7
click at [852, 553] on ul "Sizes Help Sizes Please Select 2" x 3.5" - Standard Foil" at bounding box center [1001, 303] width 415 height 553
click at [710, 645] on h2 "Common Questions" at bounding box center [518, 646] width 451 height 41
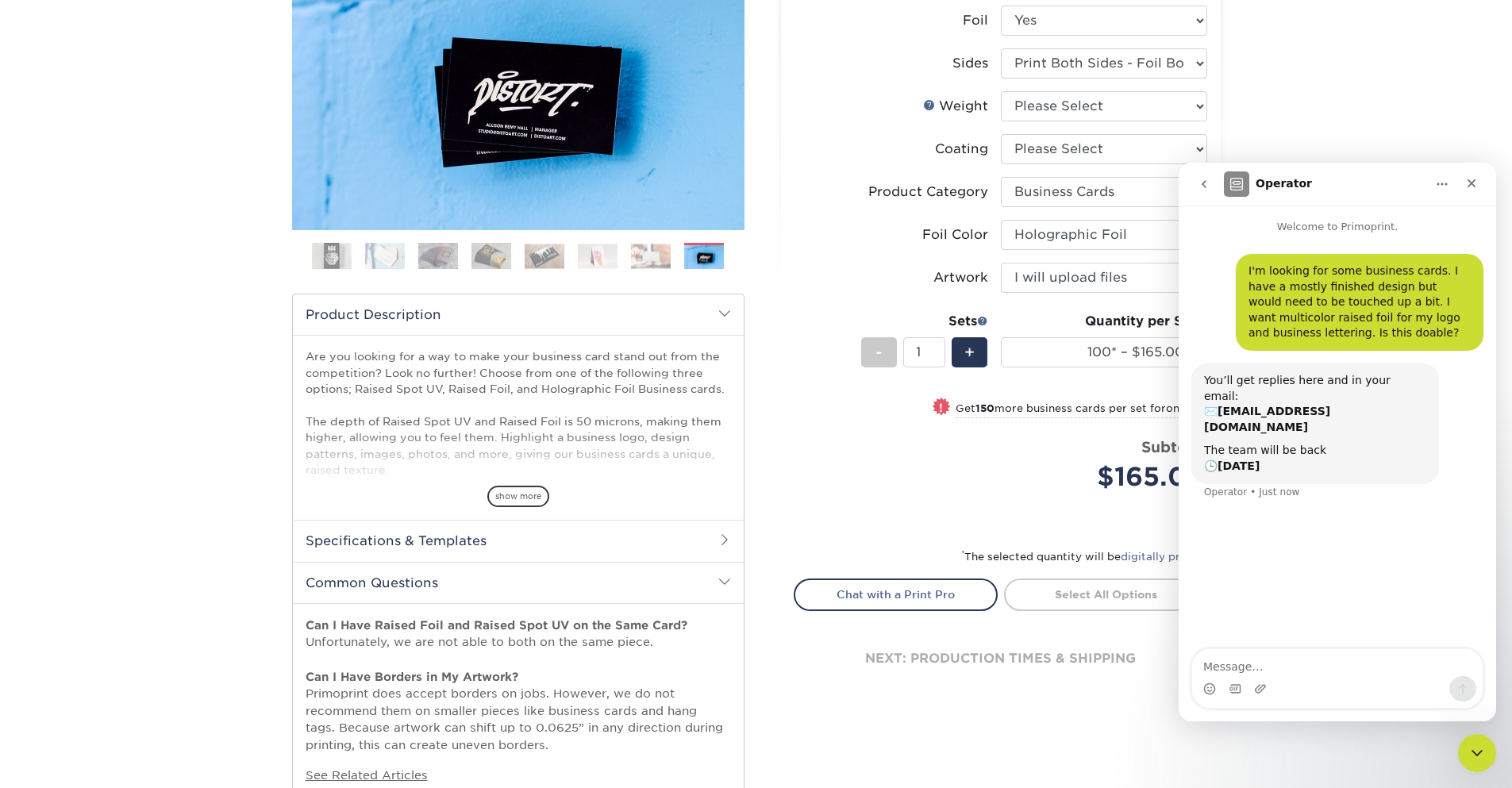
scroll to position [476, 0]
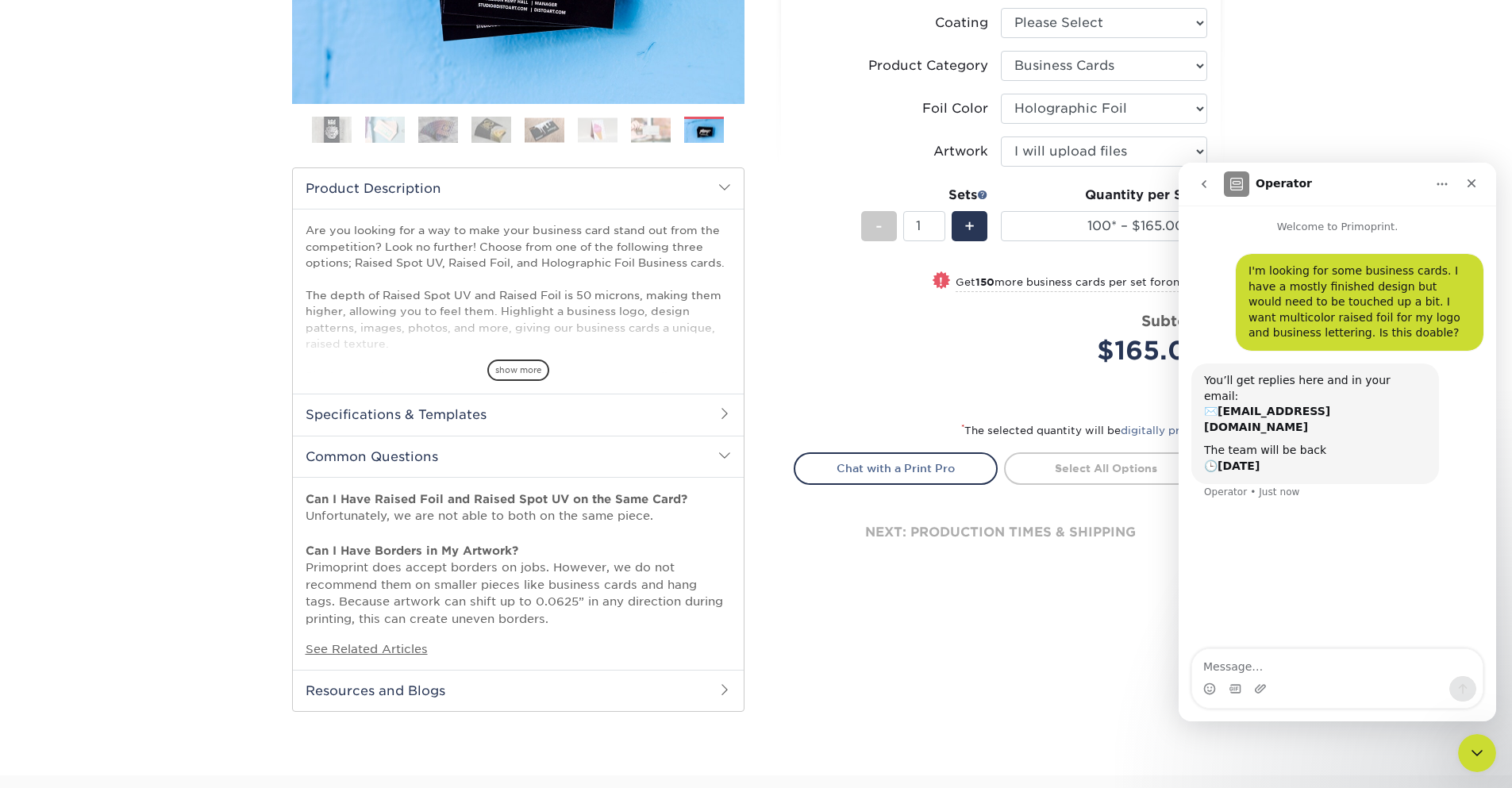
click at [537, 423] on h2 "Specifications & Templates" at bounding box center [518, 414] width 451 height 41
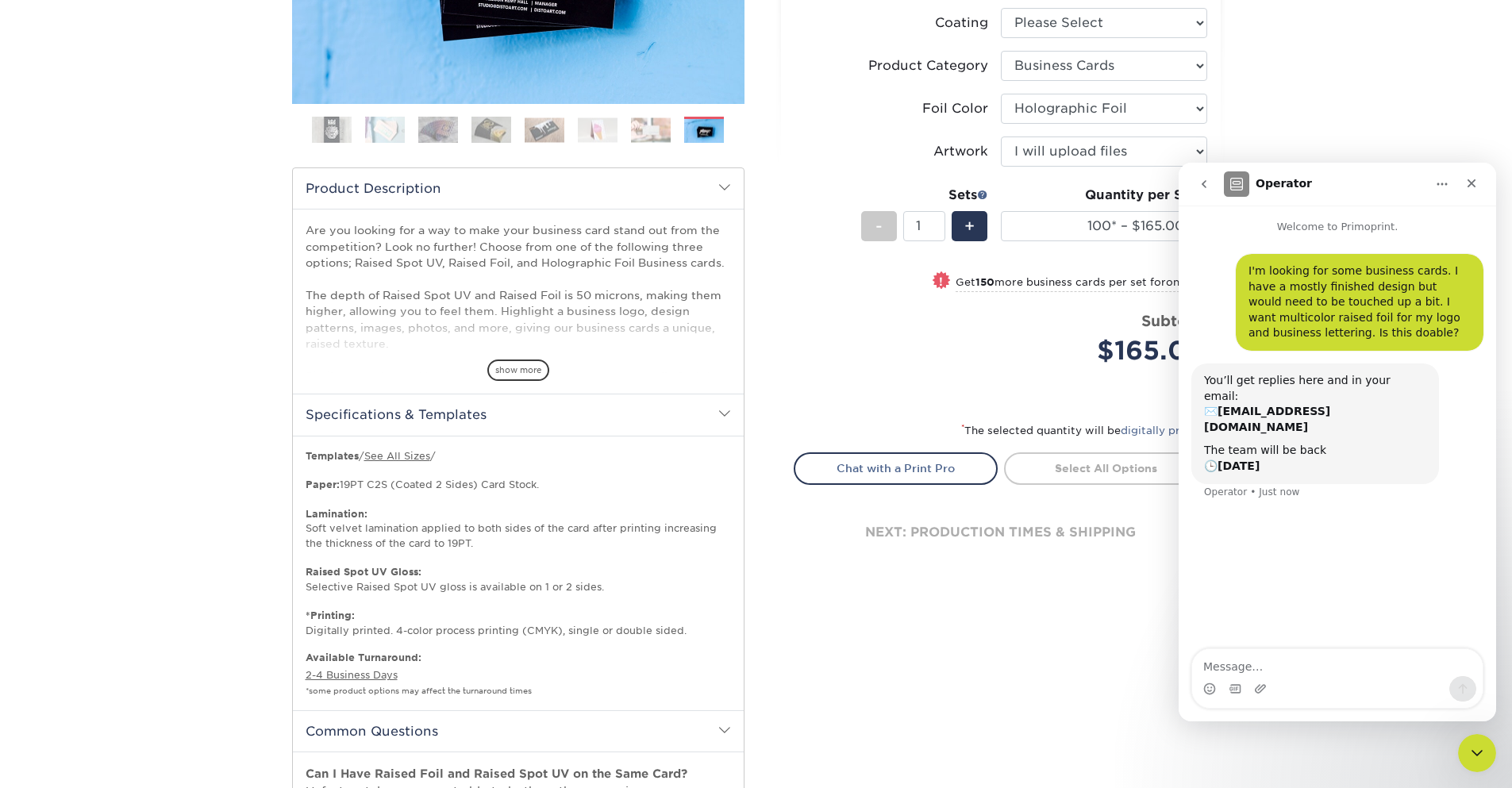
click at [486, 411] on h2 "Specifications & Templates" at bounding box center [518, 414] width 451 height 41
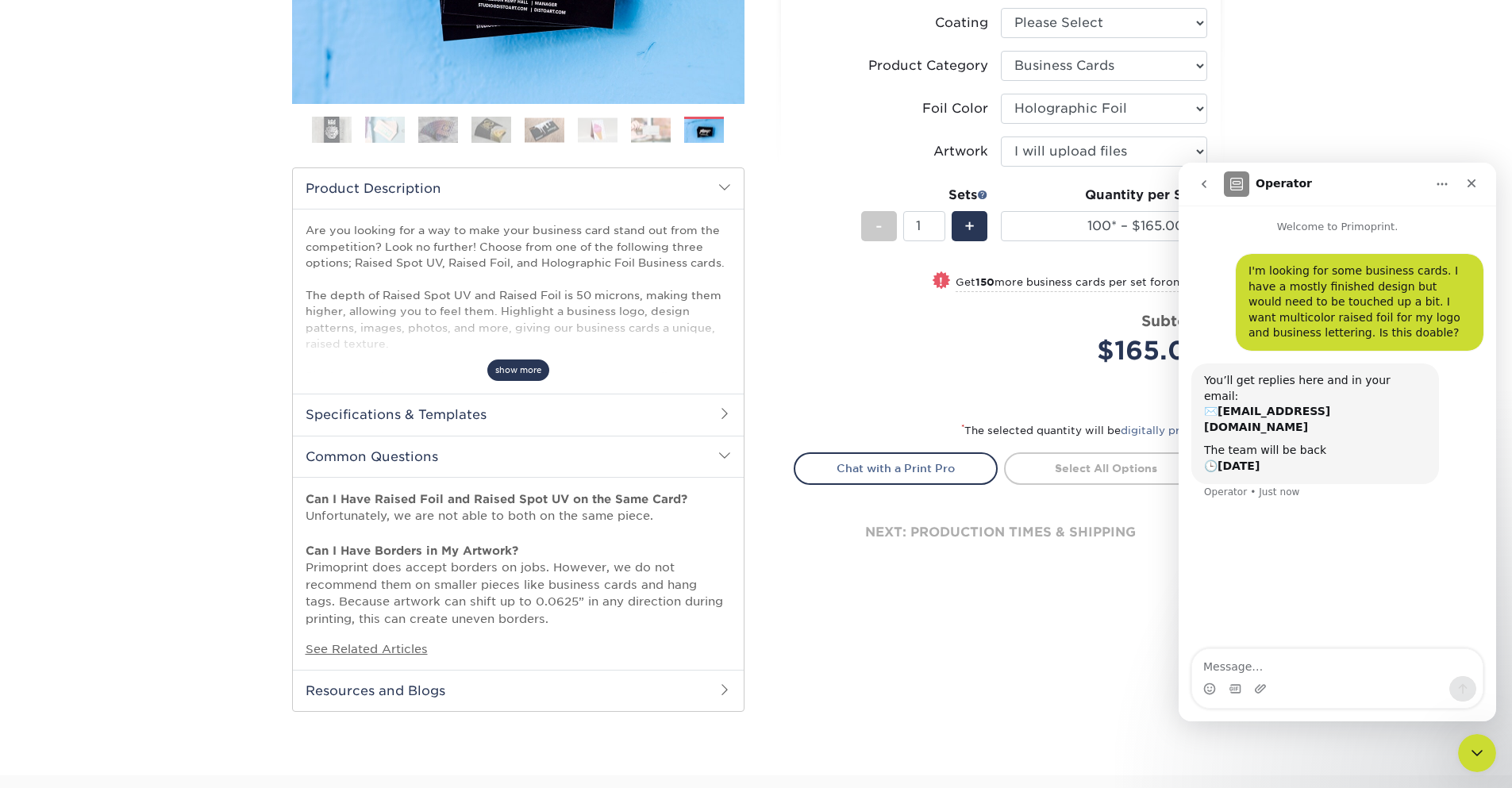
click at [500, 379] on span "show more" at bounding box center [518, 370] width 62 height 21
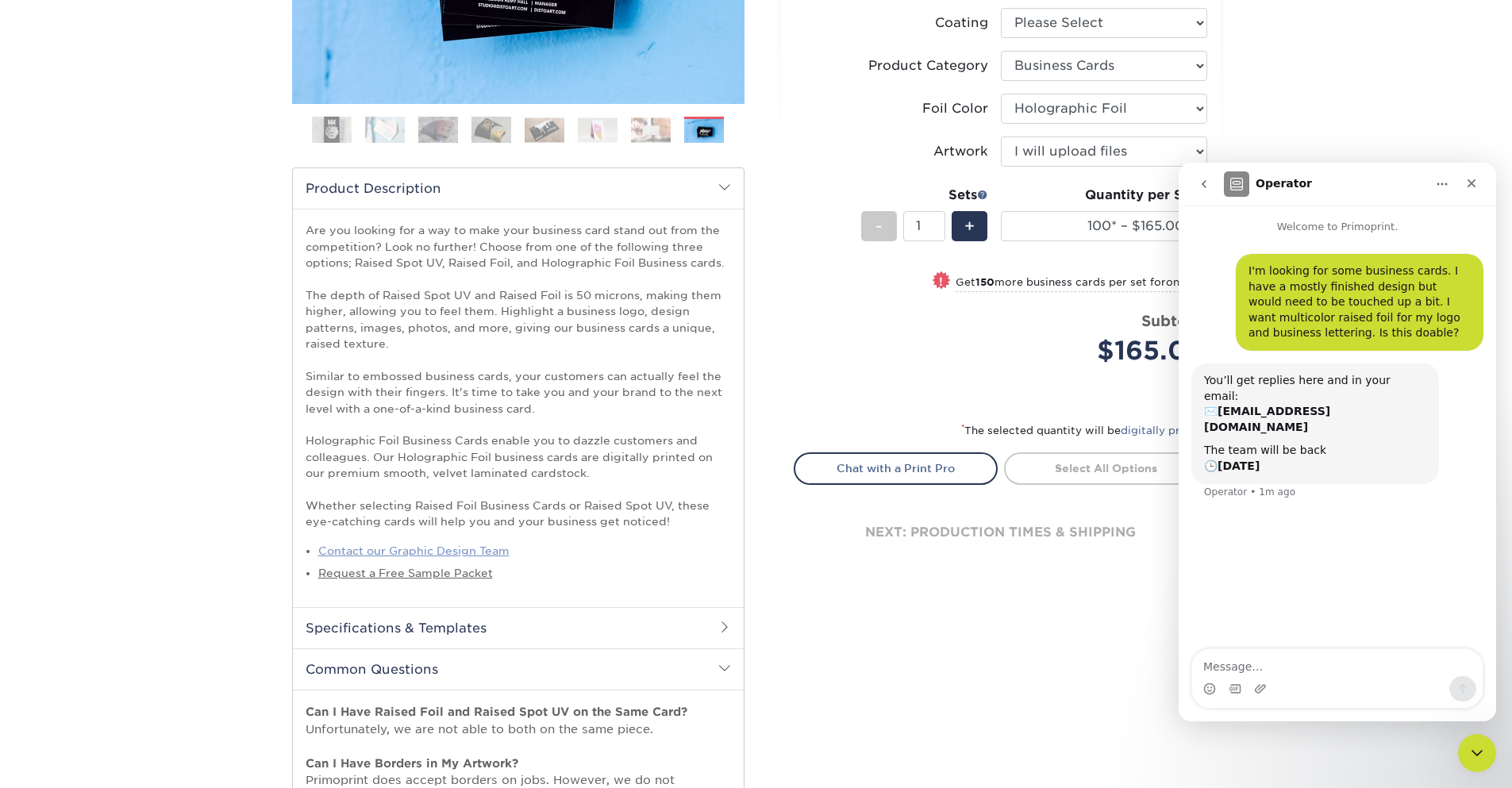
click at [335, 553] on link "Contact our Graphic Design Team" at bounding box center [414, 550] width 191 height 12
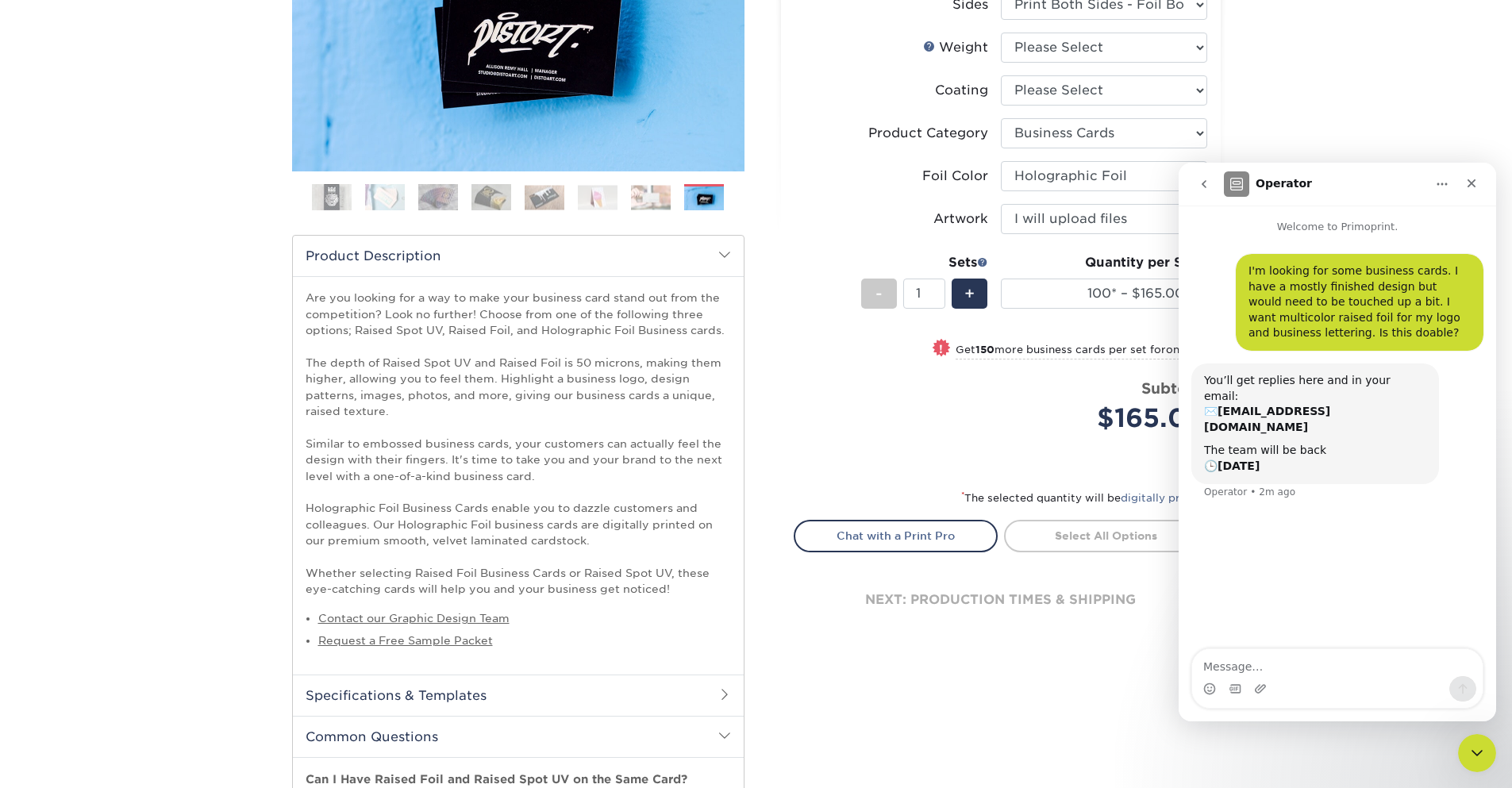
scroll to position [95, 0]
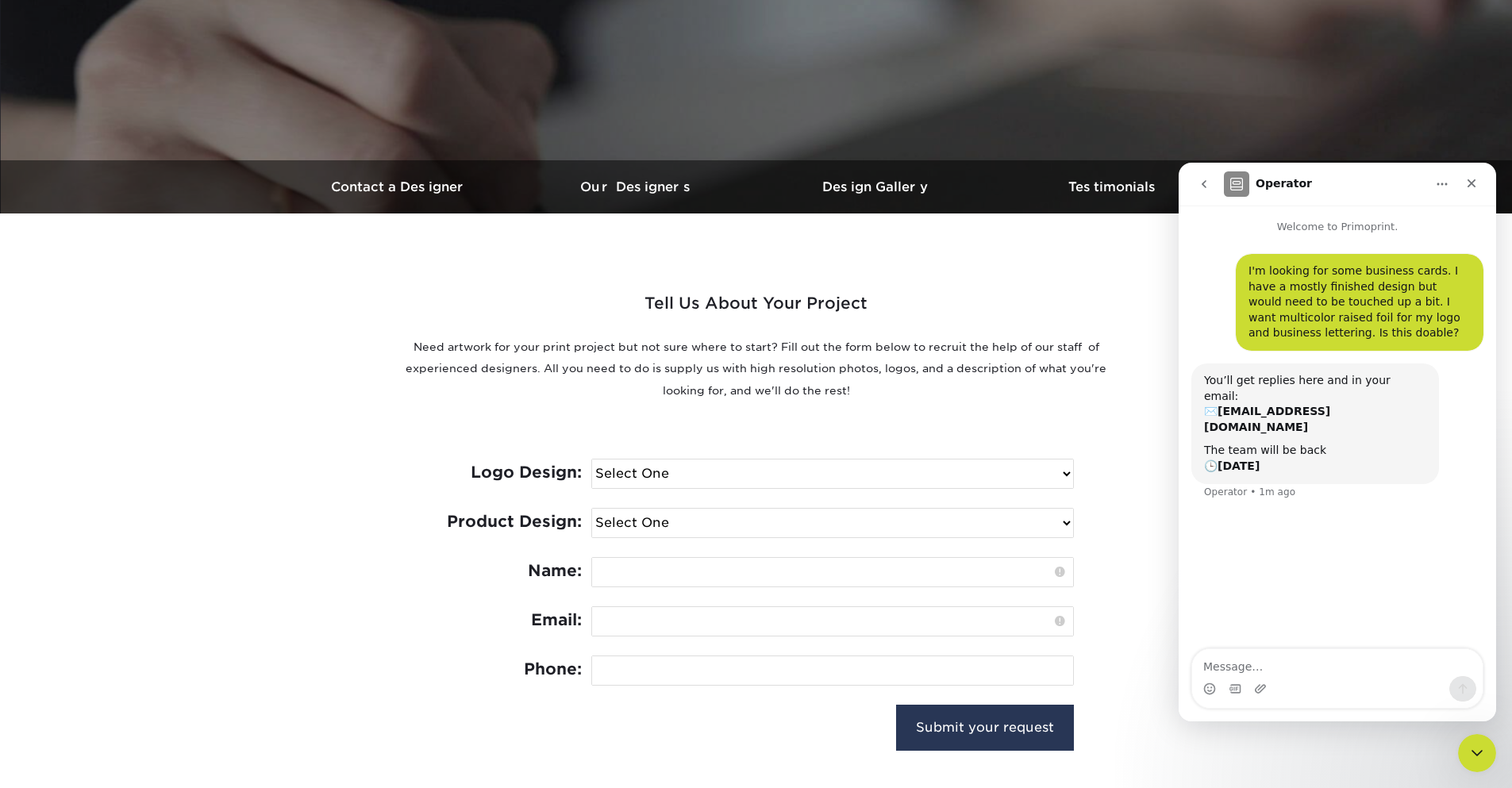
scroll to position [381, 0]
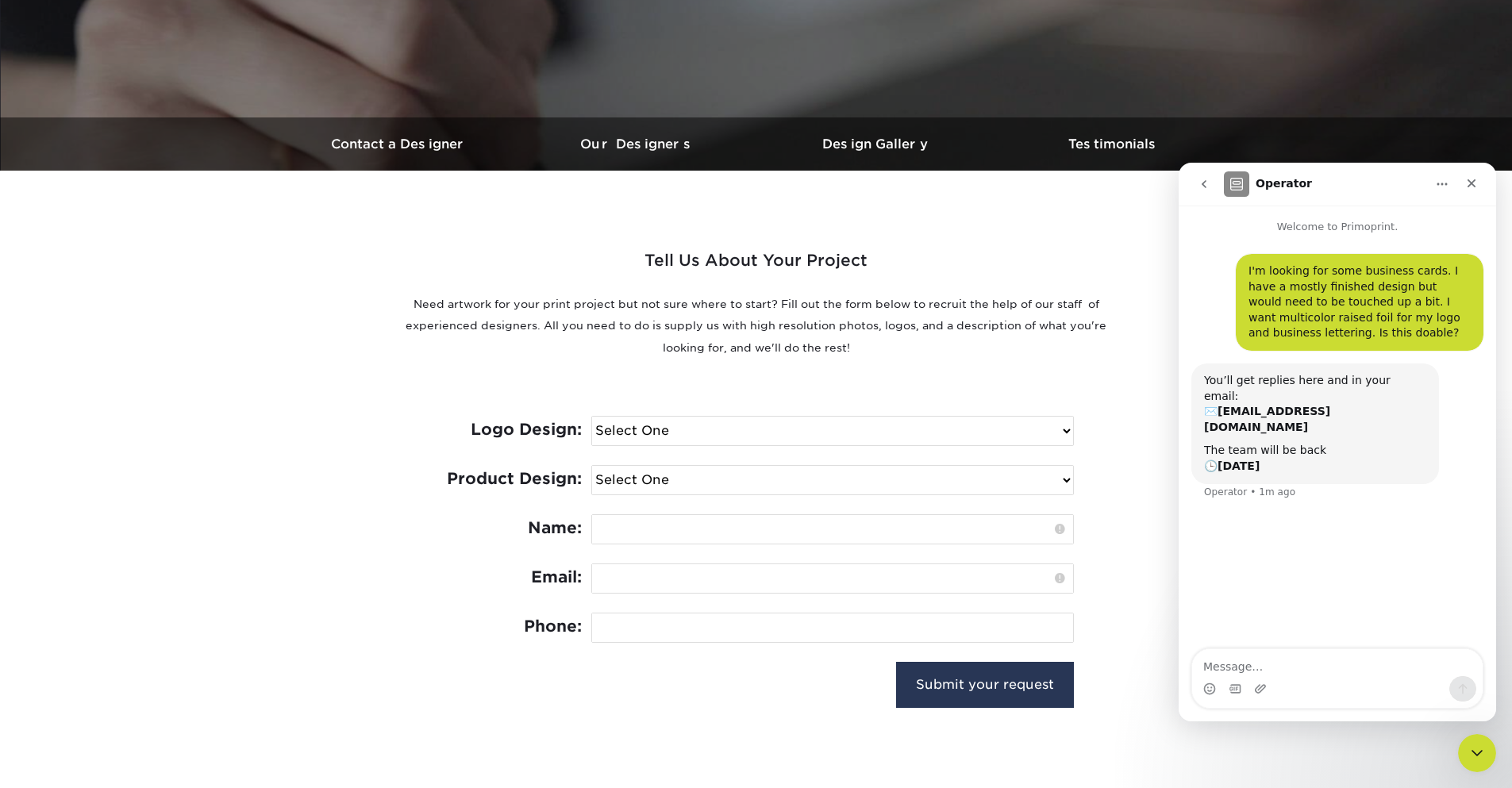
select select "No Logo"
click at [592, 417] on select "Select One I need a logo design: $300 No thank you" at bounding box center [832, 431] width 481 height 29
click at [592, 466] on select "Select One Logo Design Only Design Edits Banner Design: $50.00 Bookmark Design:…" at bounding box center [832, 480] width 481 height 29
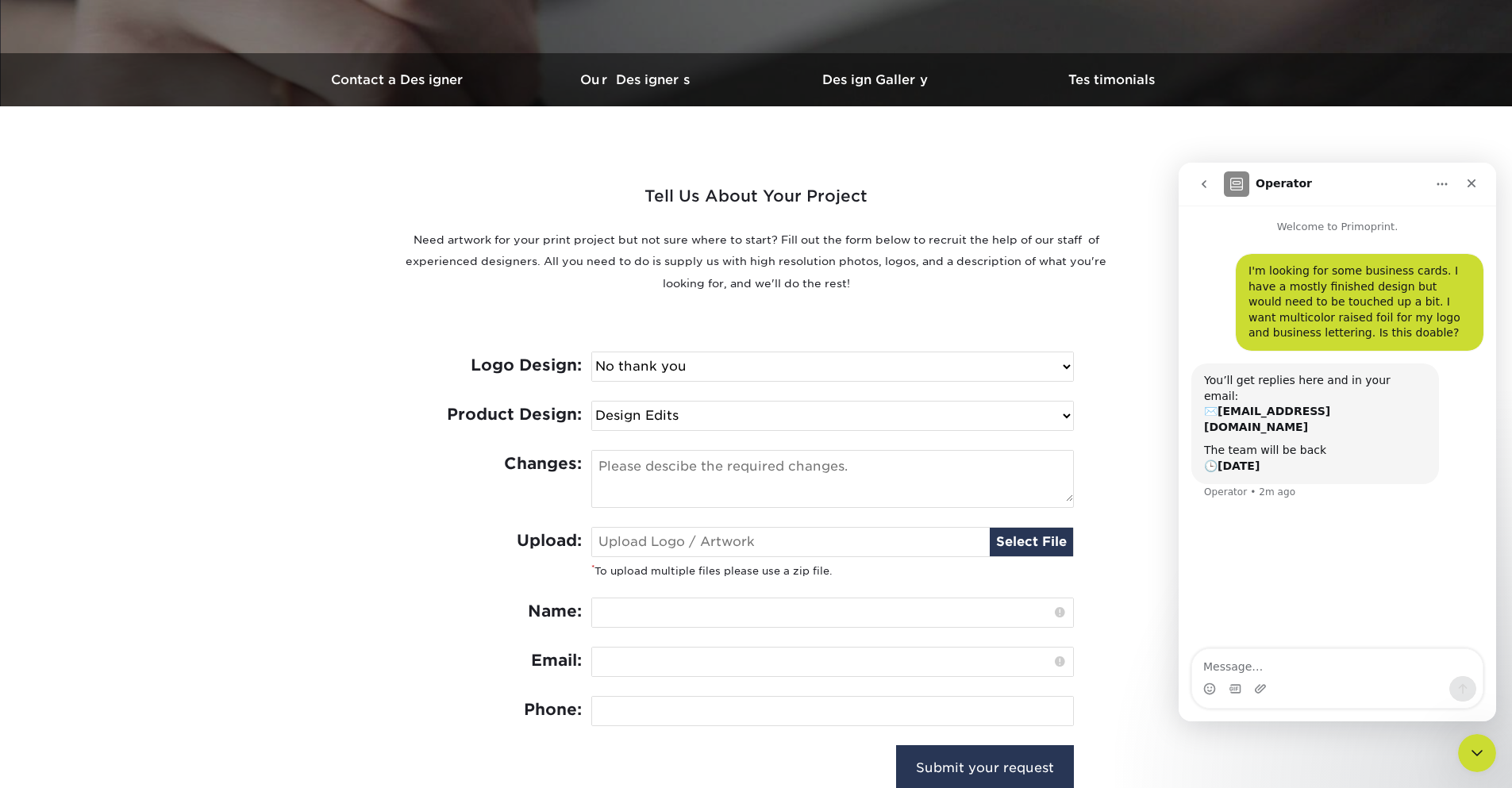
scroll to position [476, 0]
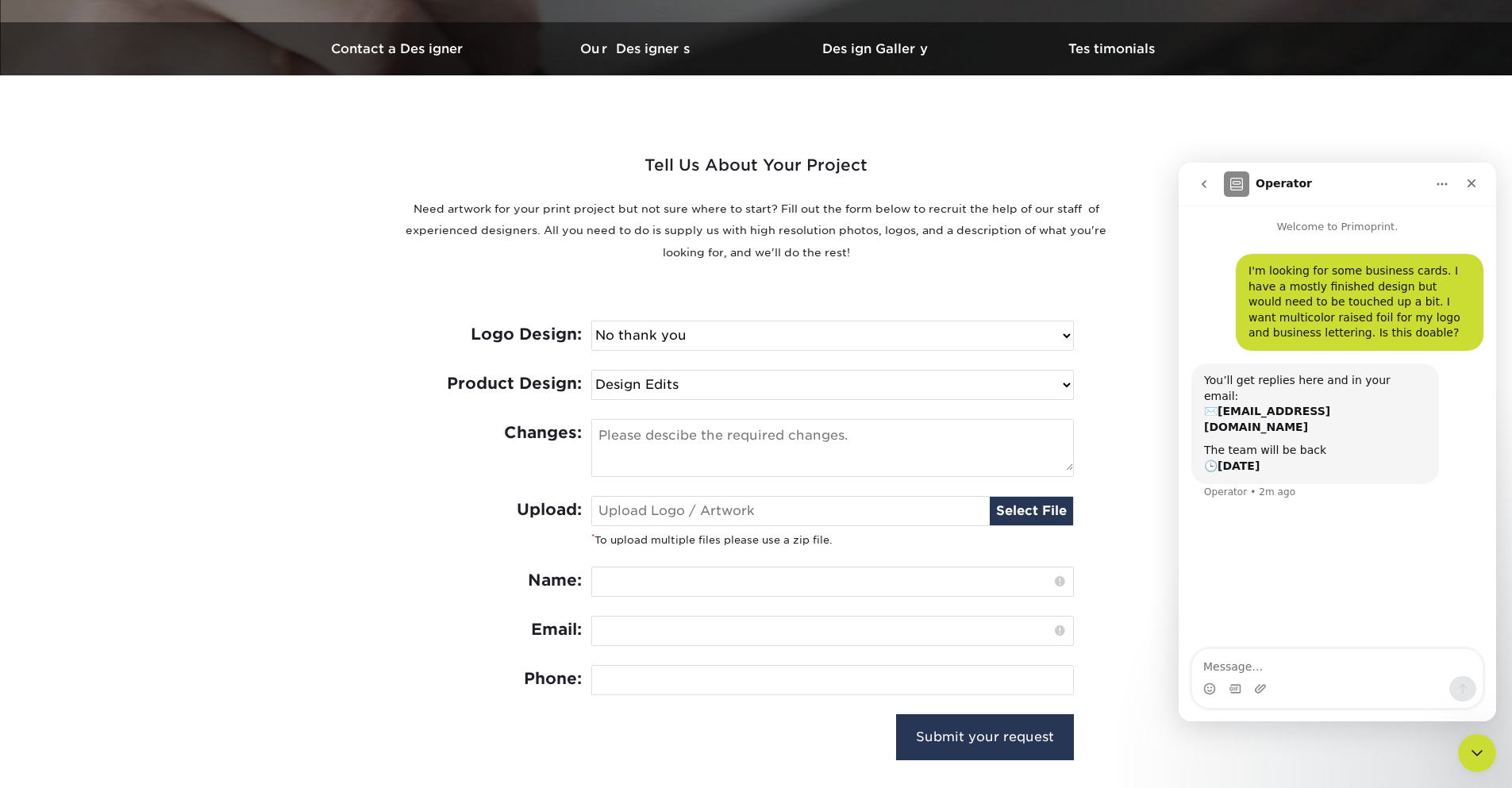
select select "Business Card - $100"
click at [592, 370] on select "Select One Logo Design Only Design Edits Banner Design: $50.00 Bookmark Design:…" at bounding box center [832, 385] width 481 height 29
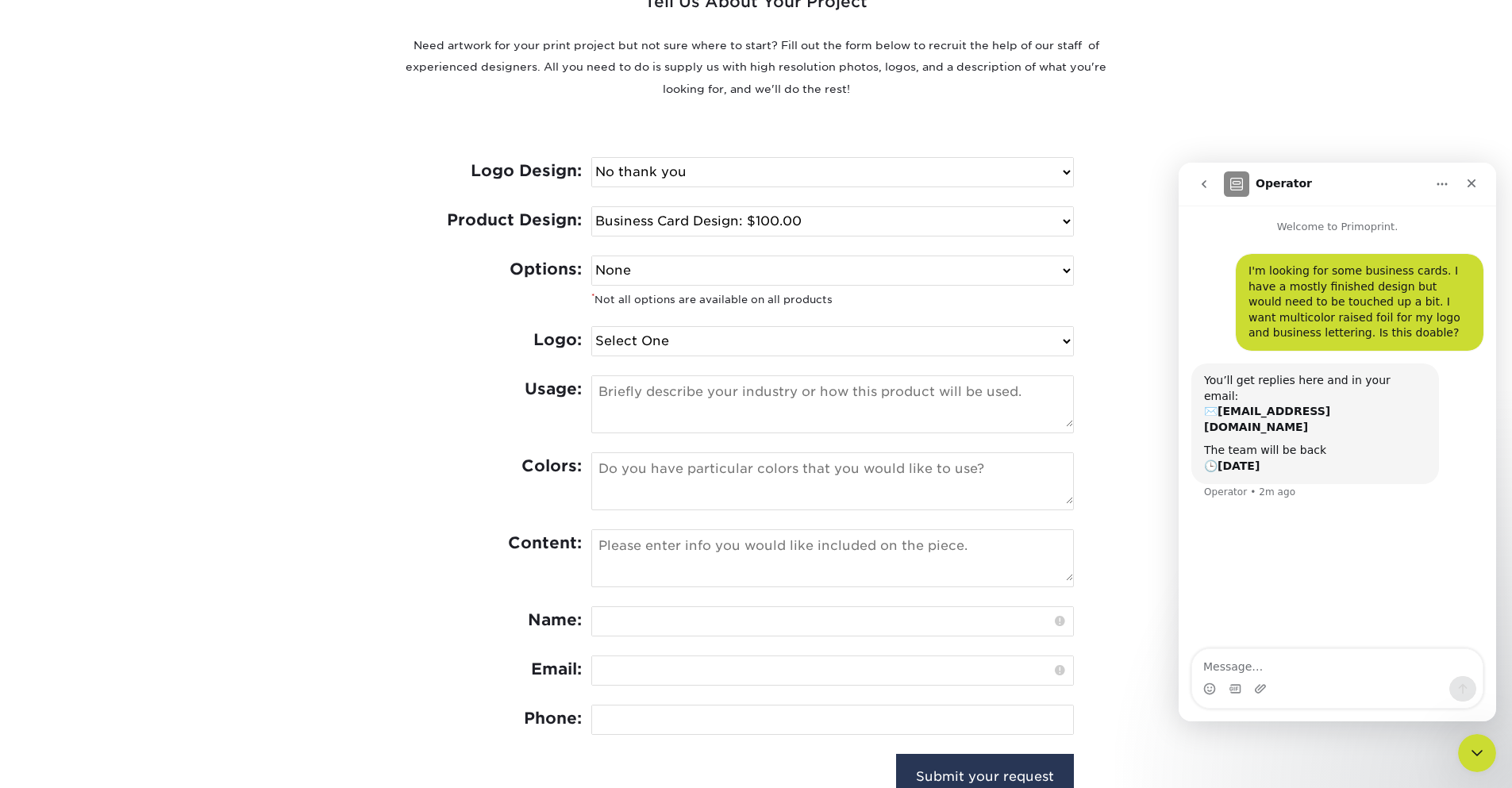
scroll to position [667, 0]
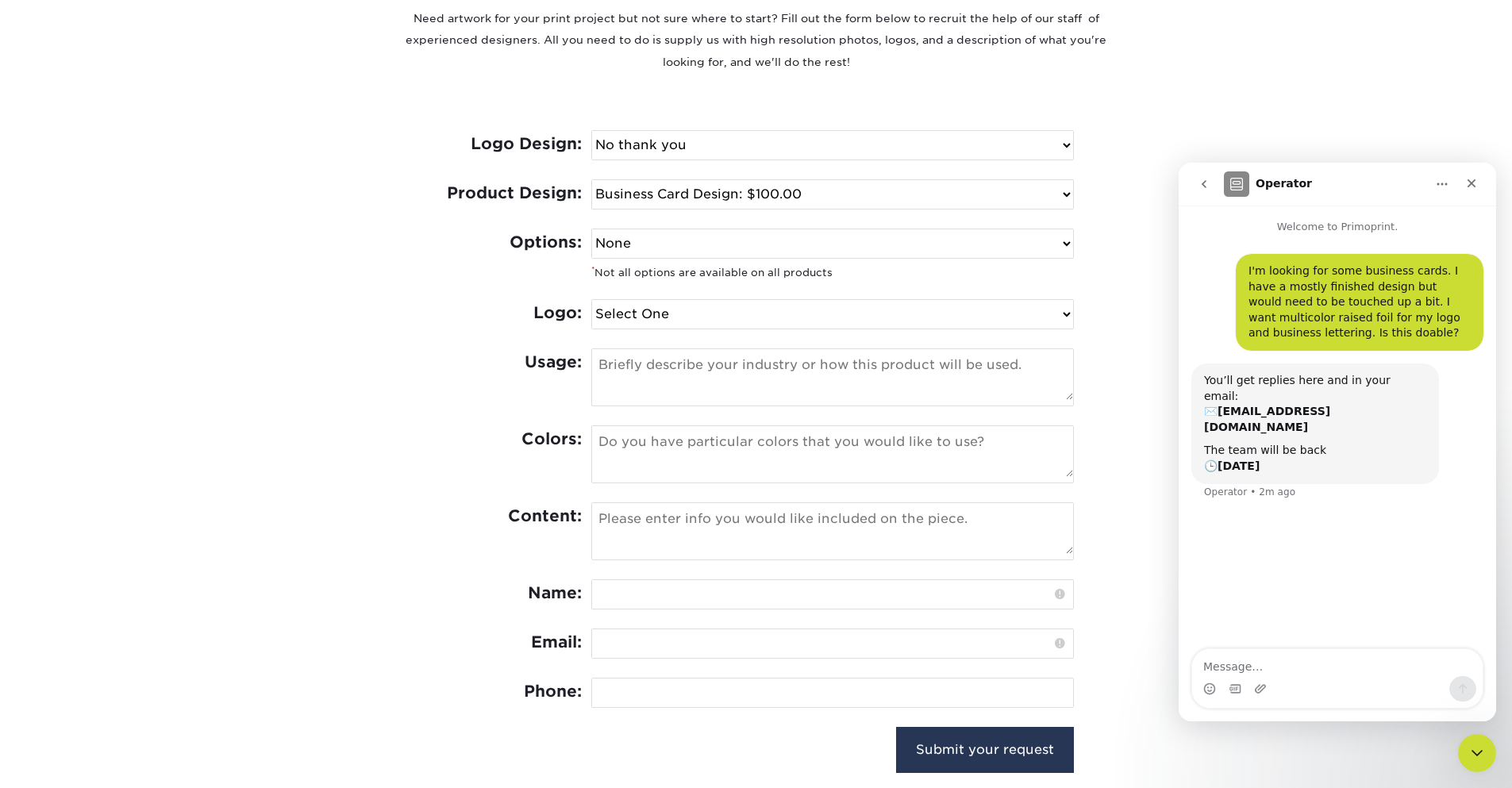
drag, startPoint x: 735, startPoint y: 247, endPoint x: 421, endPoint y: 264, distance: 314.5
click at [420, 261] on div "Tell Us About Your Project Need artwork for your print project but not sure whe…" at bounding box center [756, 346] width 952 height 923
select select "Foil"
click at [592, 229] on select "None Spot UV Foil Spot UV & Foil" at bounding box center [832, 244] width 481 height 29
click at [466, 335] on div "Logo: Select One I can provide a logo in an .ai, .eps, or .pdf I have a logo bu…" at bounding box center [756, 323] width 636 height 49
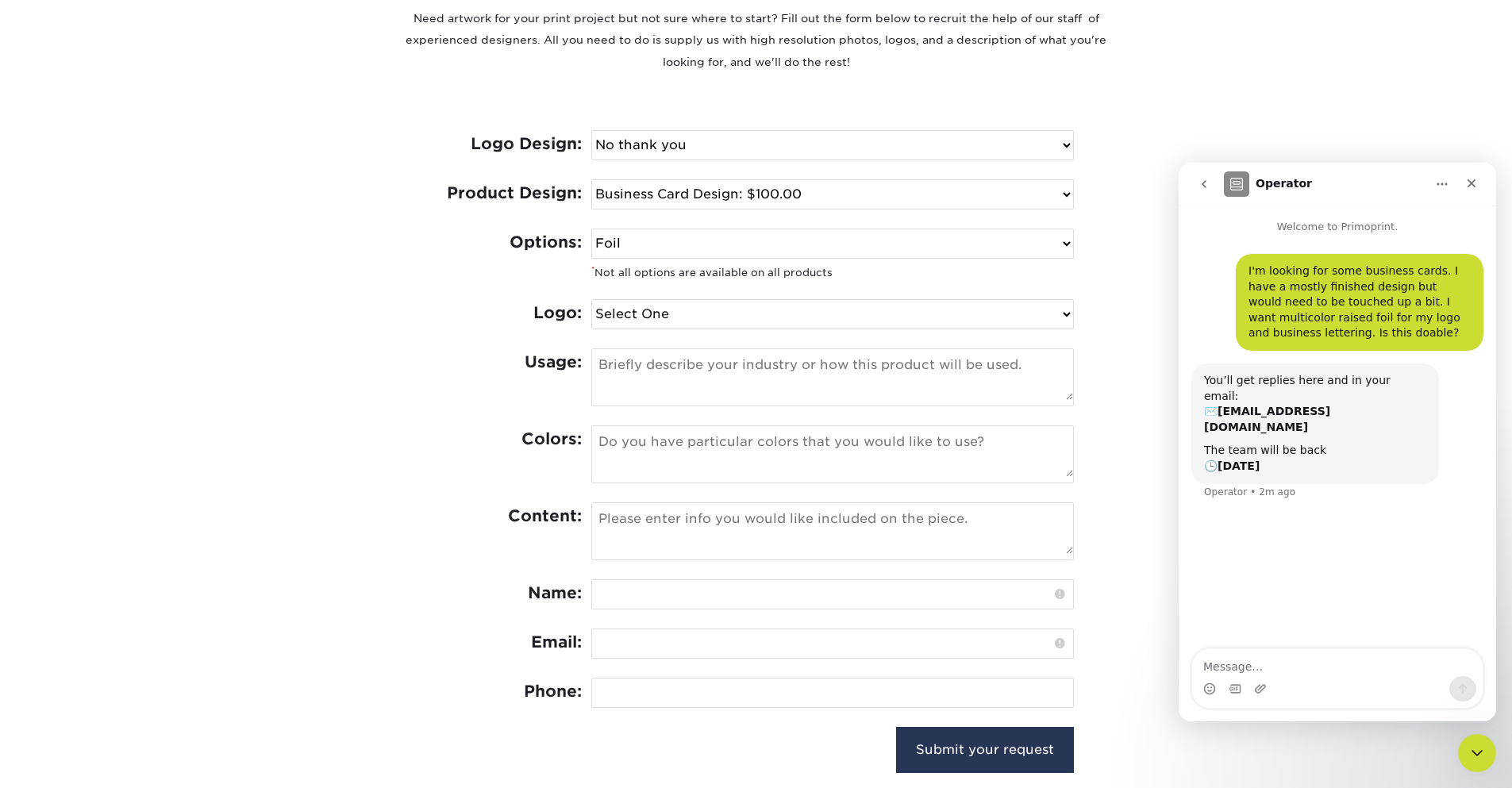
click at [705, 337] on div "Logo: Select One I can provide a logo in an .ai, .eps, or .pdf I have a logo bu…" at bounding box center [756, 323] width 636 height 49
select select "Has Logo"
click at [592, 300] on select "Select One I can provide a logo in an .ai, .eps, or .pdf I have a logo but not …" at bounding box center [832, 315] width 481 height 29
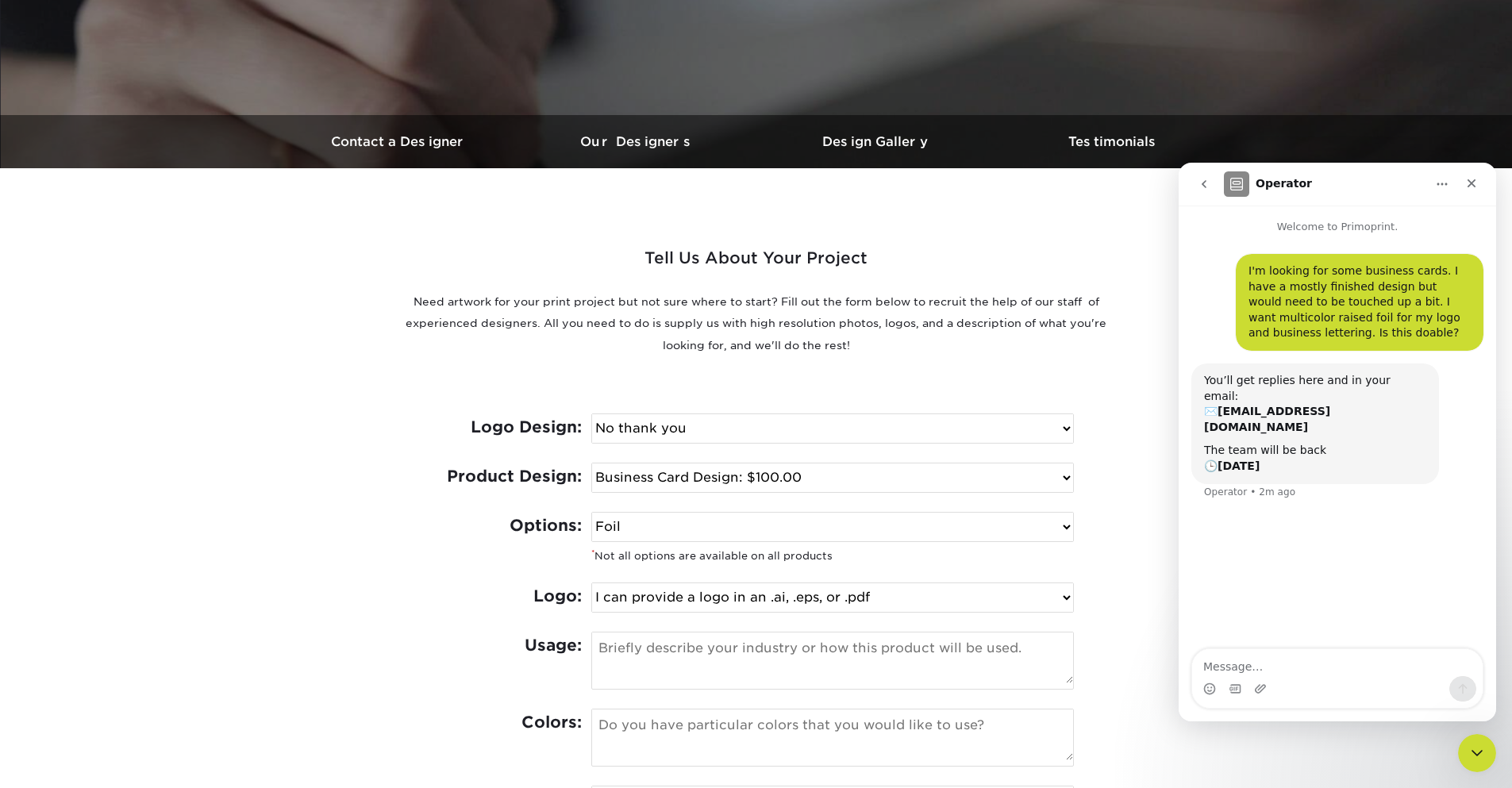
scroll to position [381, 0]
